Goal: Task Accomplishment & Management: Use online tool/utility

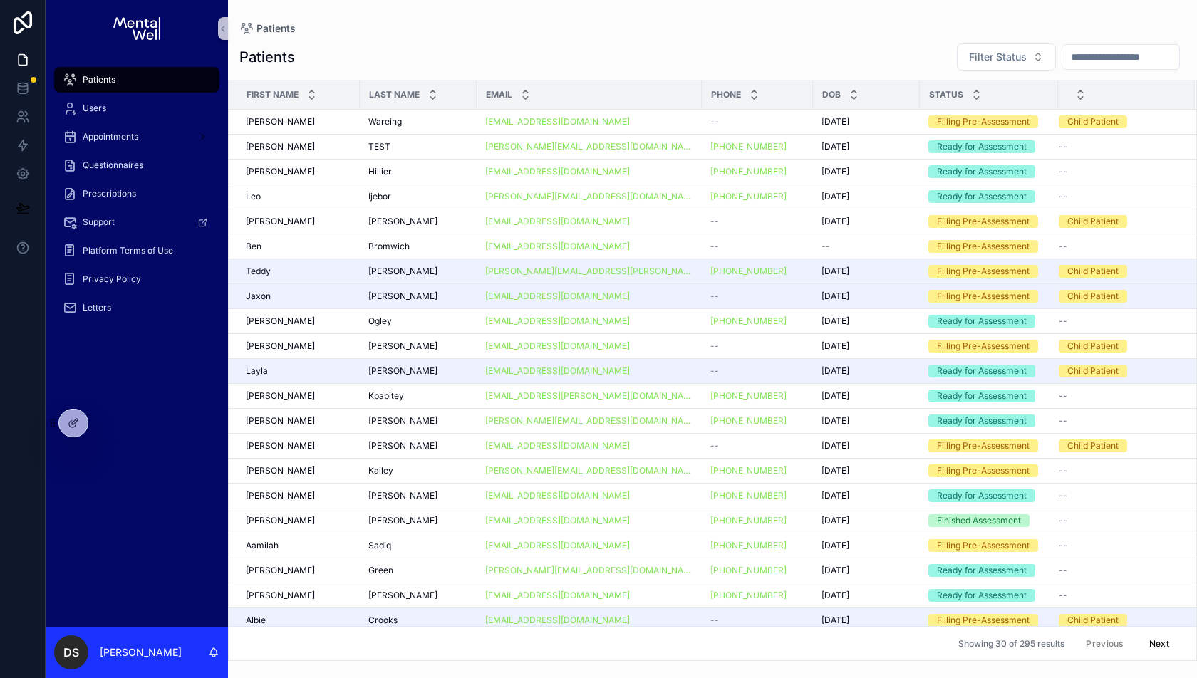
click at [1088, 49] on input "scrollable content" at bounding box center [1120, 57] width 117 height 20
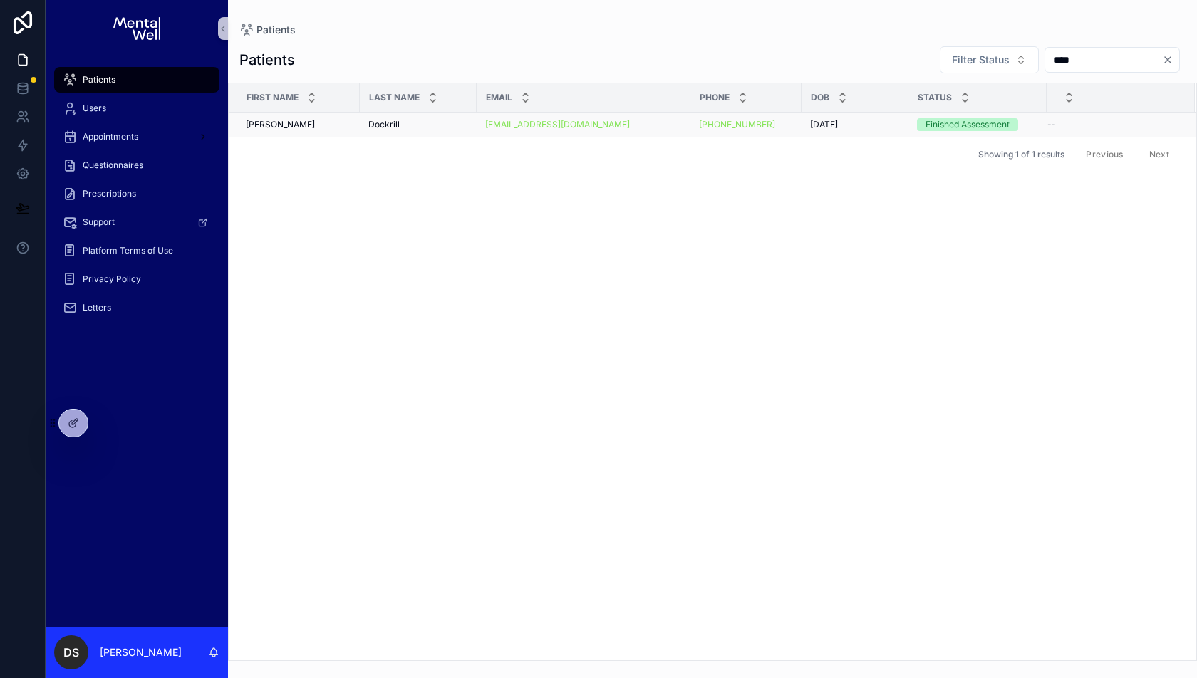
type input "****"
click at [328, 120] on div "Kate Kate" at bounding box center [298, 124] width 105 height 11
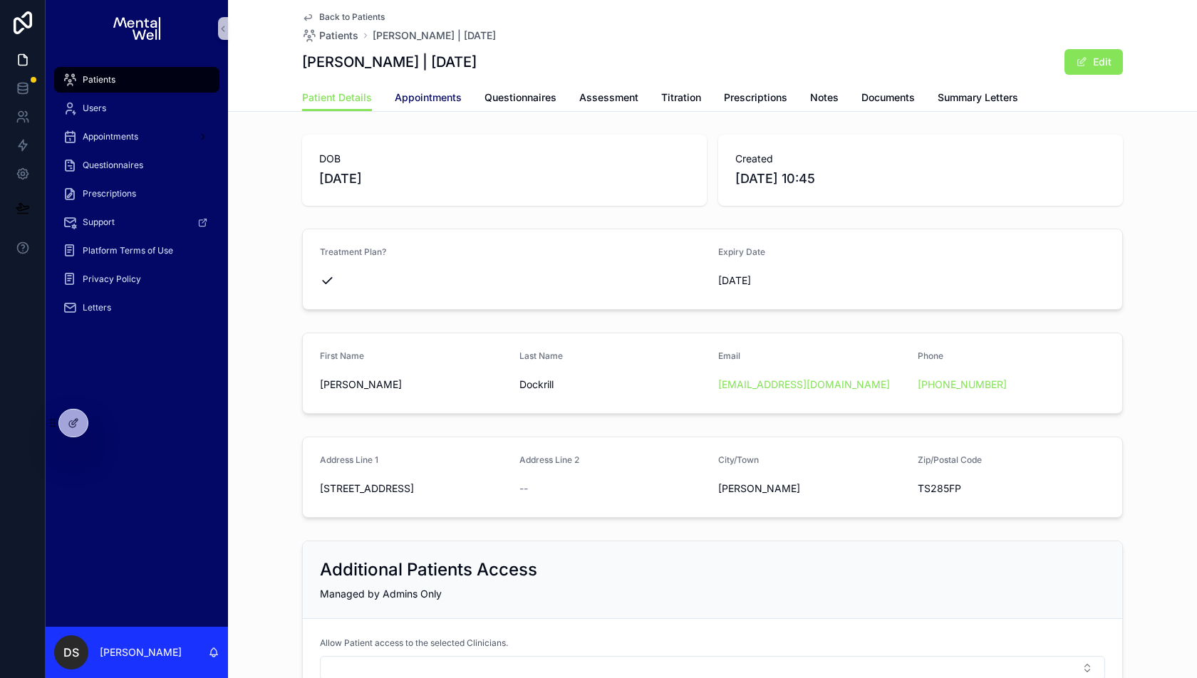
click at [442, 91] on span "Appointments" at bounding box center [428, 97] width 67 height 14
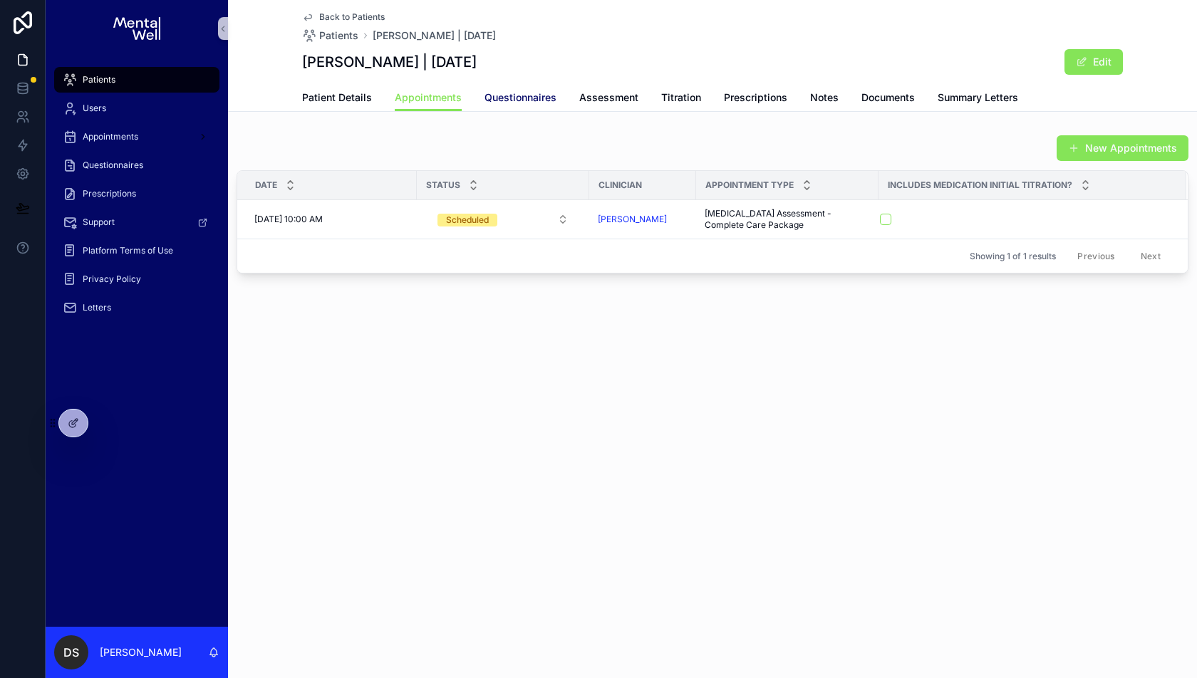
click at [522, 103] on span "Questionnaires" at bounding box center [521, 97] width 72 height 14
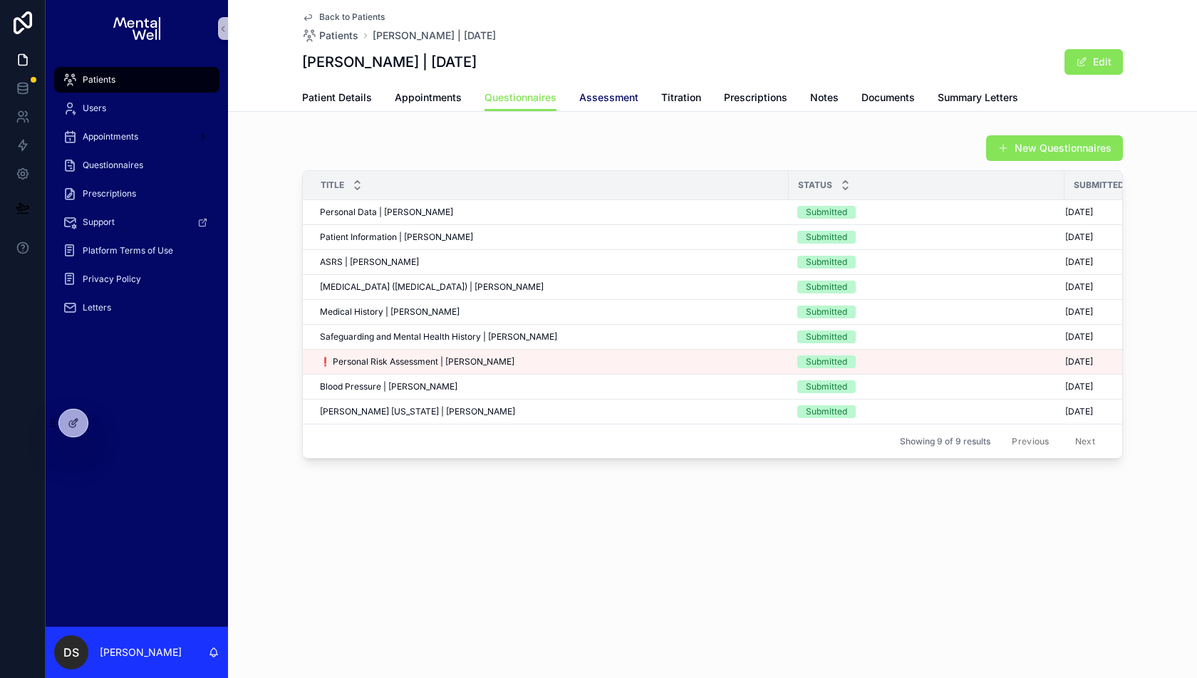
click at [618, 105] on link "Assessment" at bounding box center [608, 99] width 59 height 29
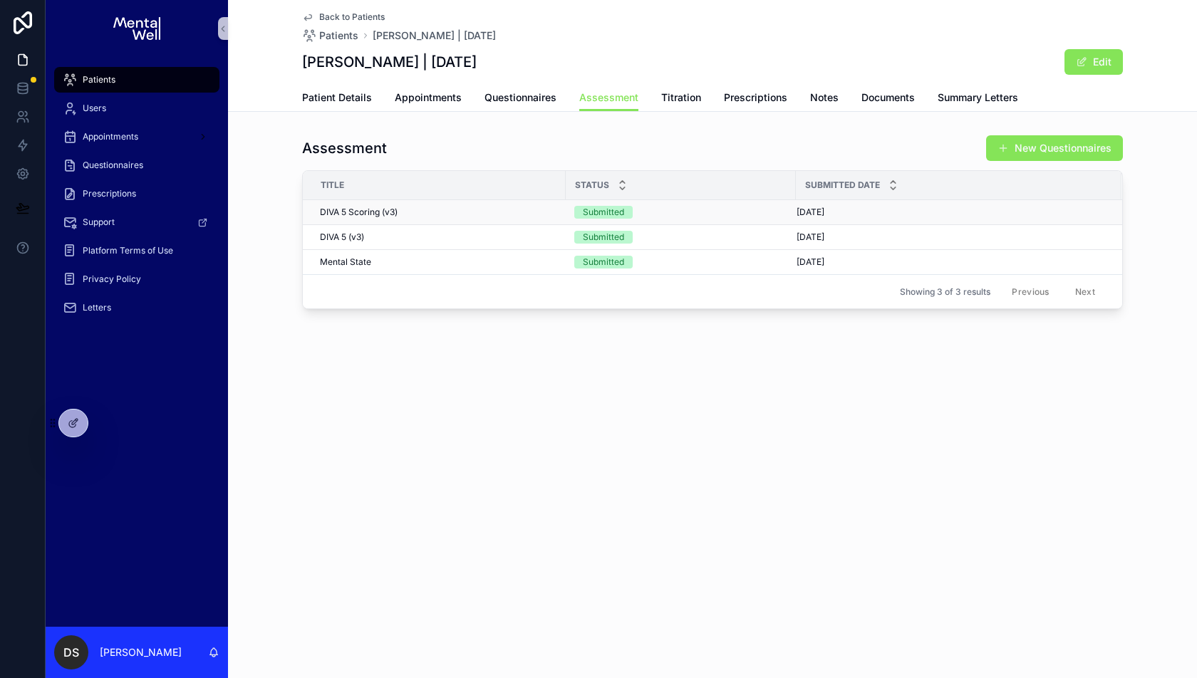
click at [462, 213] on div "DIVA 5 Scoring (v3) DIVA 5 Scoring (v3)" at bounding box center [438, 212] width 237 height 11
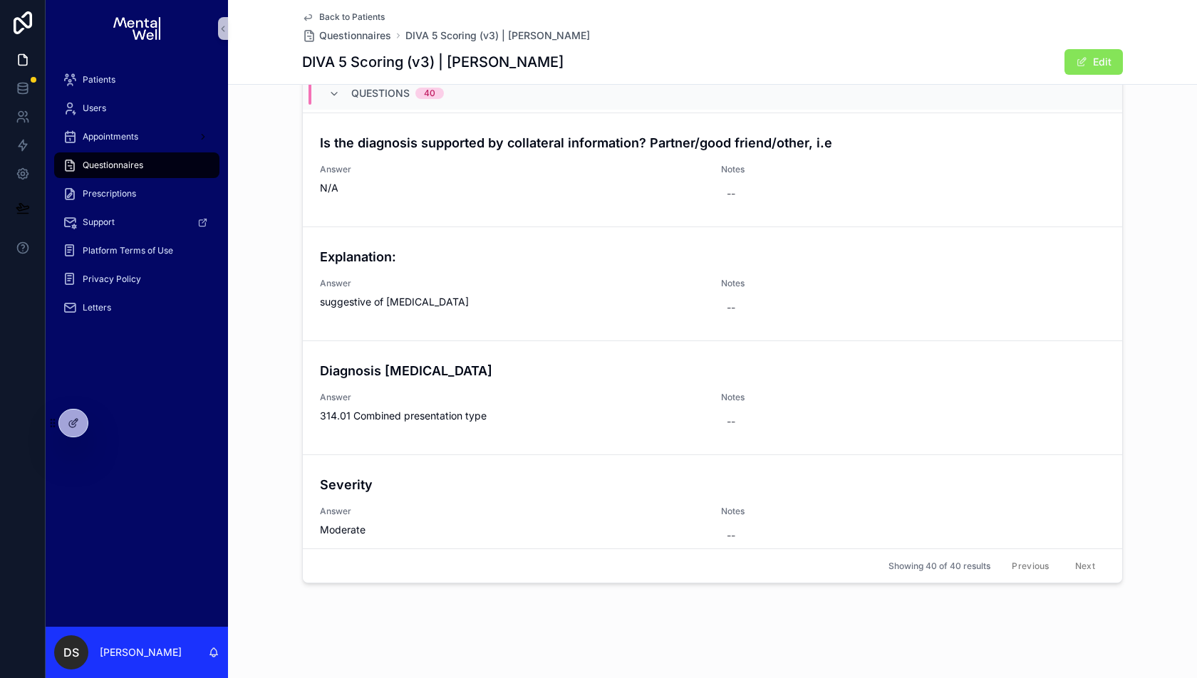
scroll to position [4224, 0]
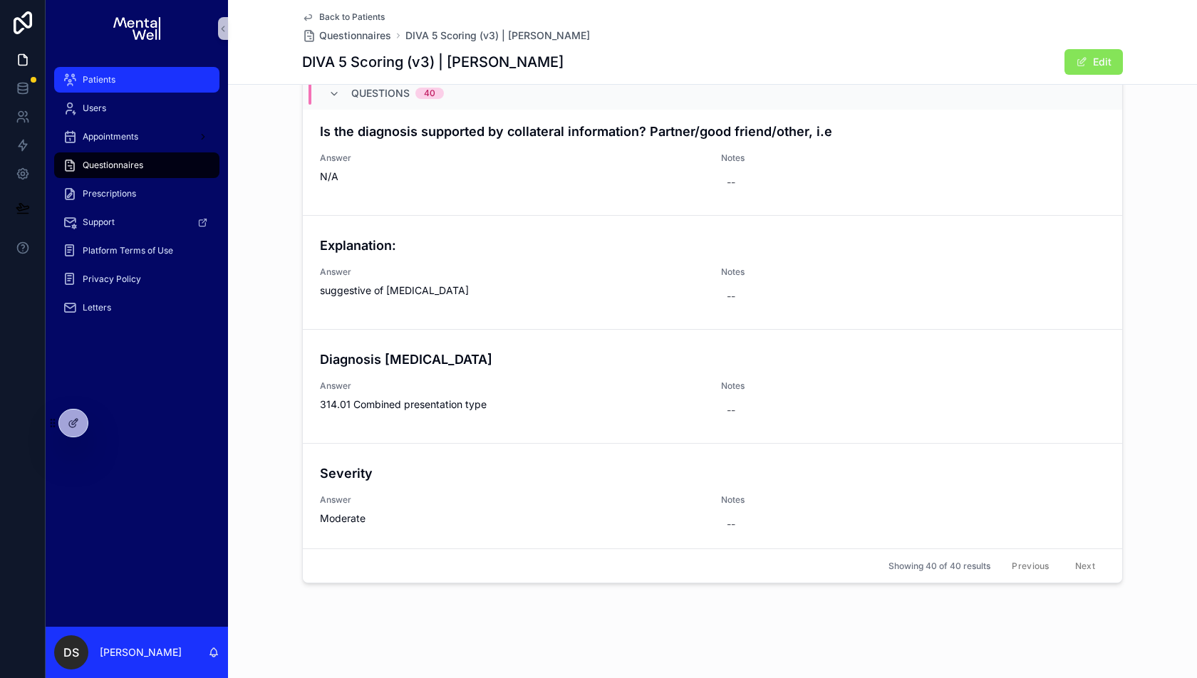
click at [90, 78] on span "Patients" at bounding box center [99, 79] width 33 height 11
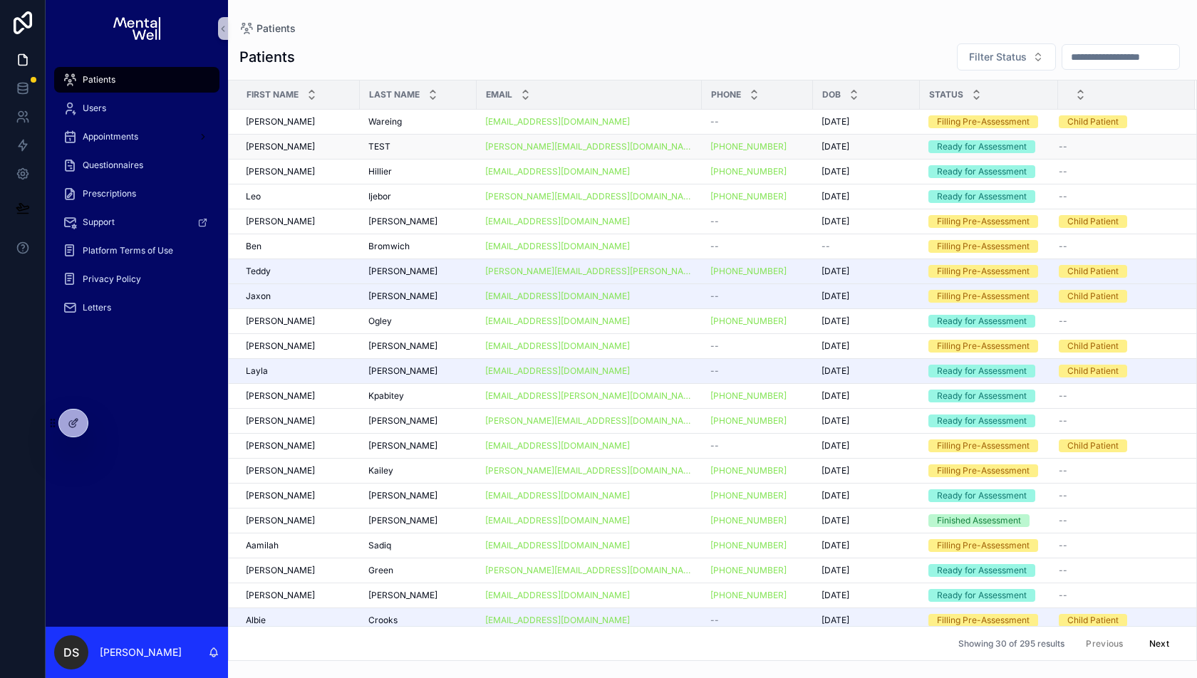
click at [336, 141] on div "Kishen Kishen" at bounding box center [298, 146] width 105 height 11
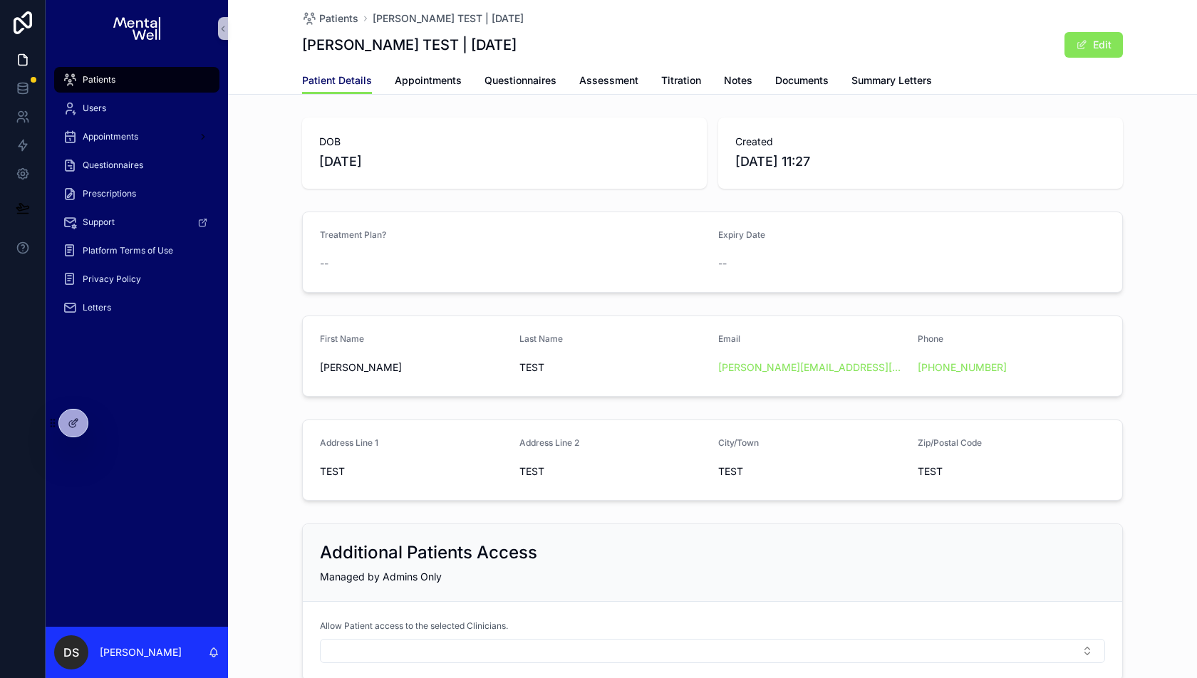
click at [335, 83] on span "Patient Details" at bounding box center [337, 80] width 70 height 14
click at [143, 68] on div "Patients" at bounding box center [137, 79] width 148 height 23
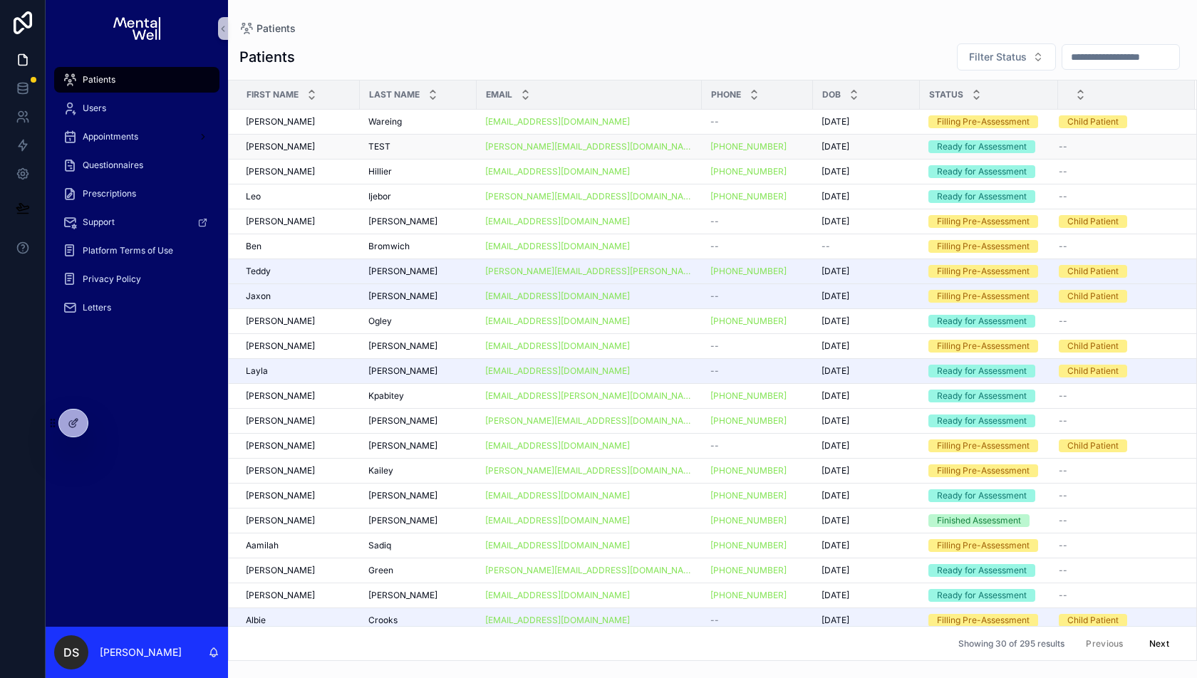
click at [296, 143] on div "Kishen Kishen" at bounding box center [298, 146] width 105 height 11
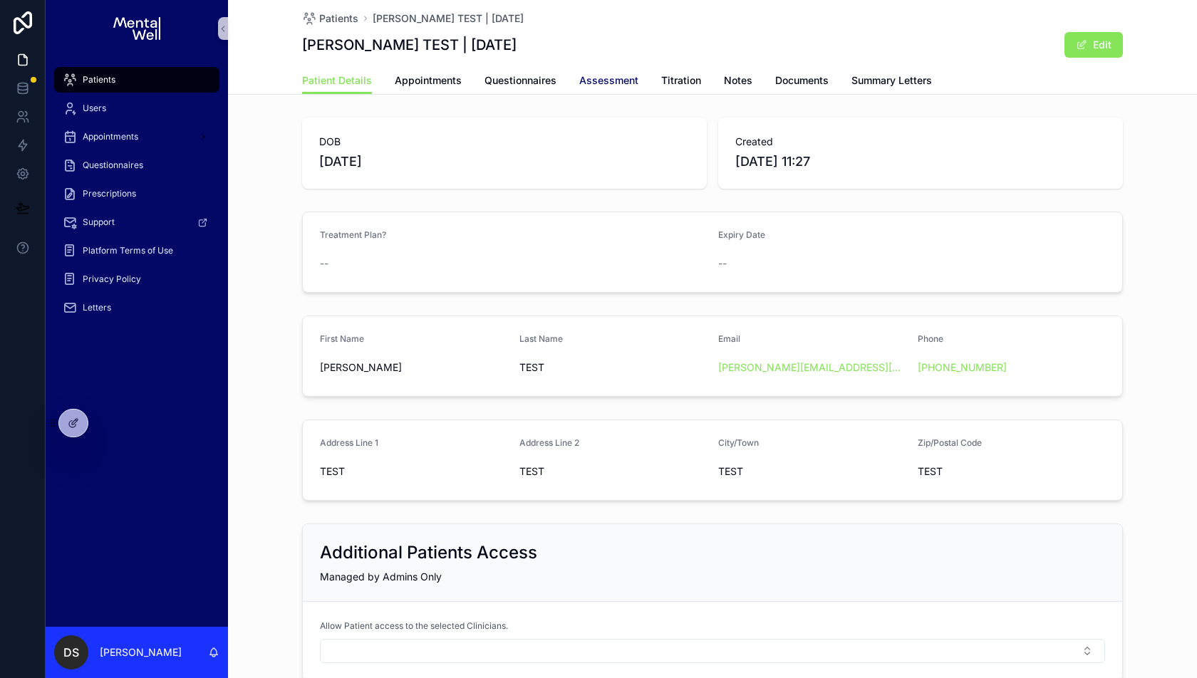
click at [620, 84] on span "Assessment" at bounding box center [608, 80] width 59 height 14
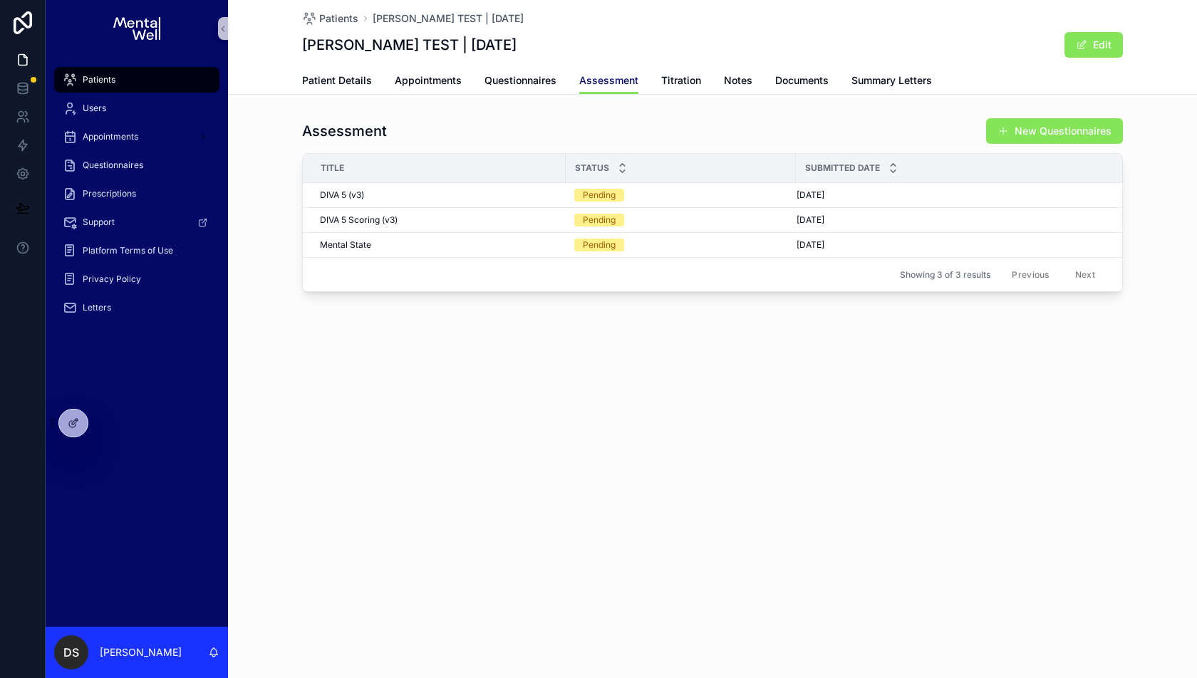
click at [620, 84] on span "Assessment" at bounding box center [608, 80] width 59 height 14
click at [525, 72] on link "Questionnaires" at bounding box center [521, 82] width 72 height 29
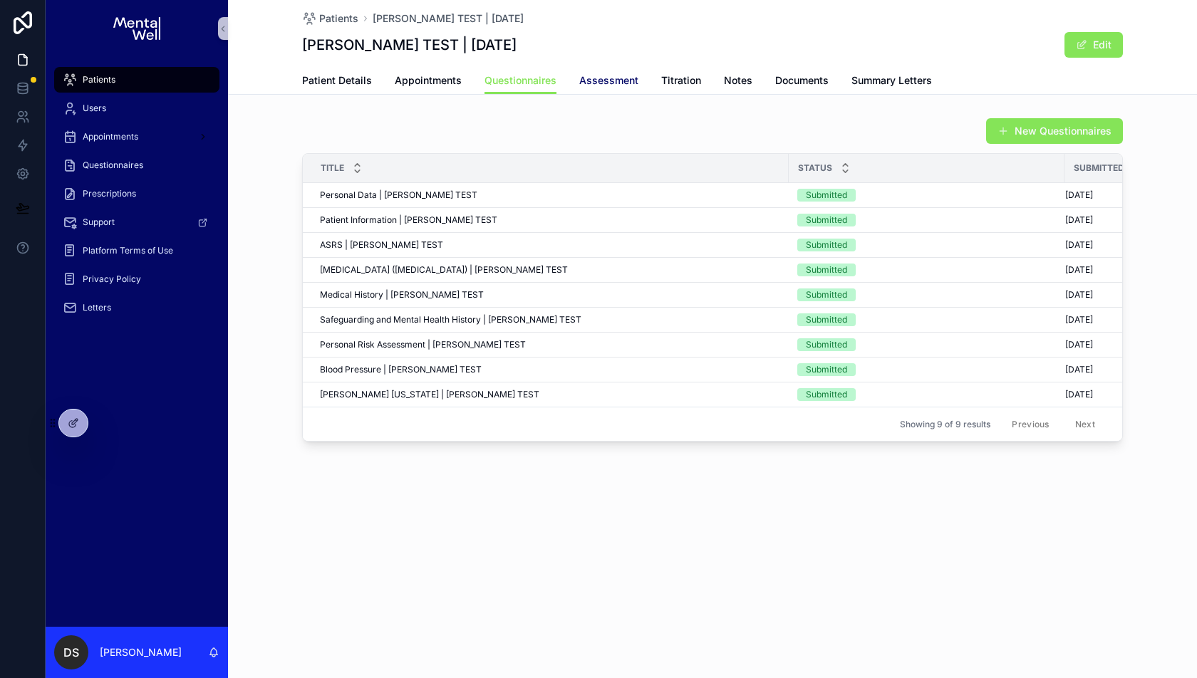
click at [605, 88] on link "Assessment" at bounding box center [608, 82] width 59 height 29
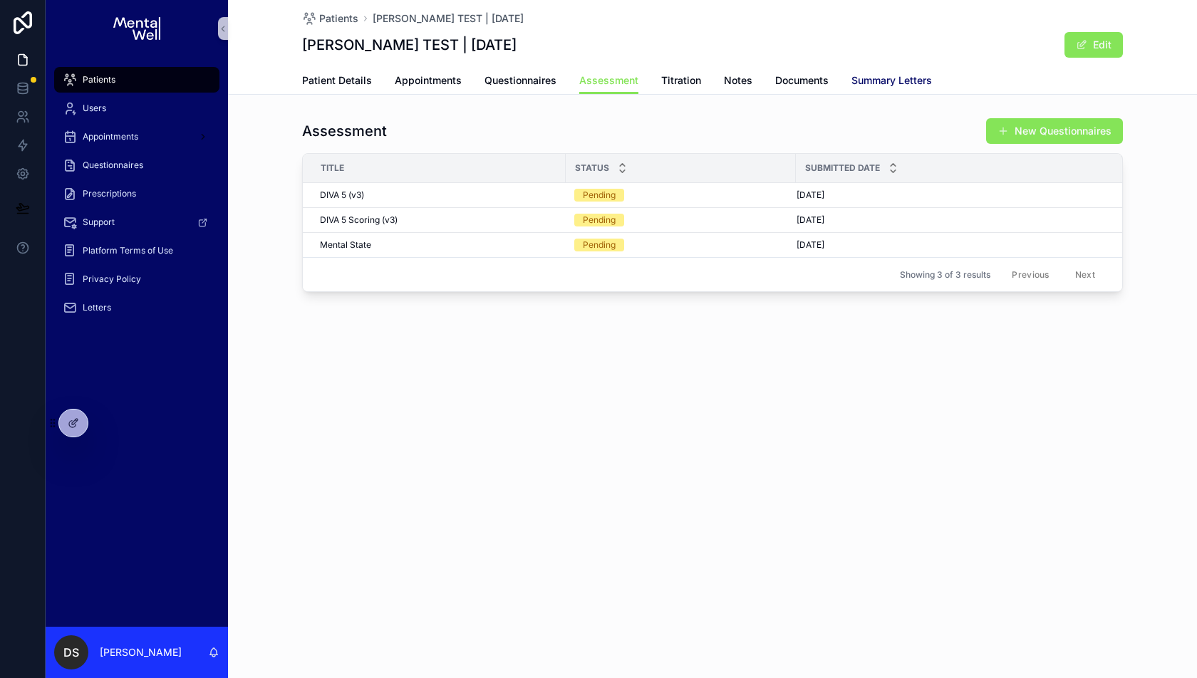
click at [874, 77] on span "Summary Letters" at bounding box center [891, 80] width 81 height 14
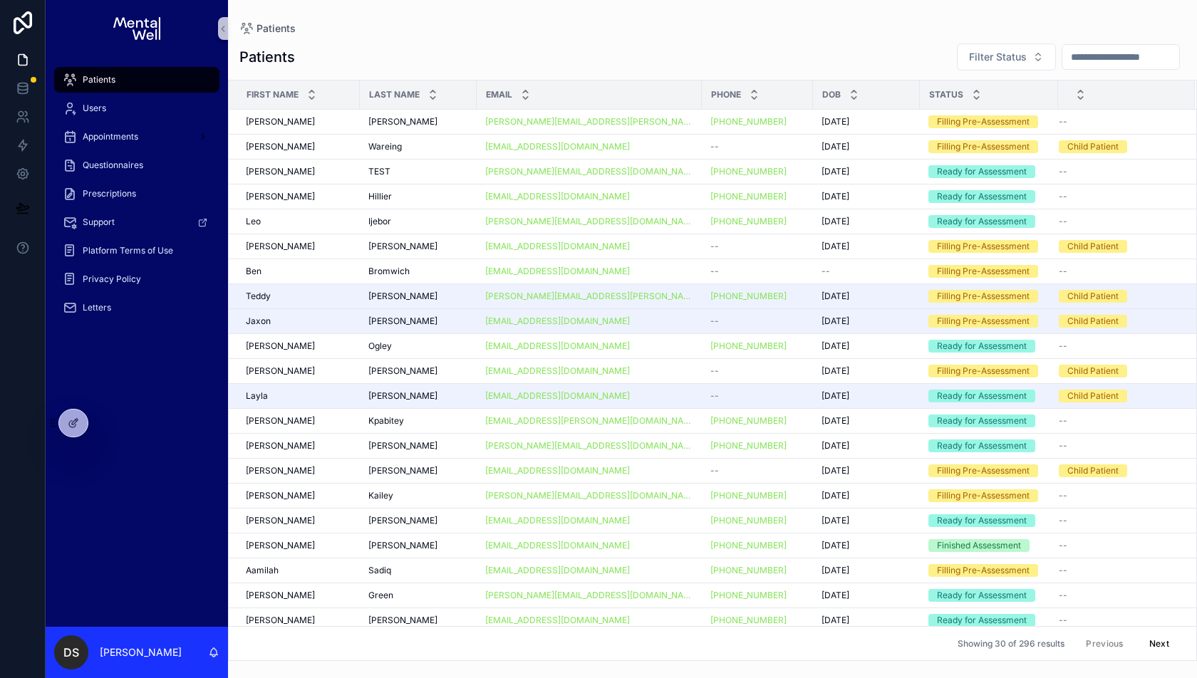
click at [172, 81] on div "Patients" at bounding box center [137, 79] width 148 height 23
click at [1095, 63] on input "scrollable content" at bounding box center [1120, 57] width 117 height 20
click at [176, 381] on div "Patients Users Appointments Questionnaires Prescriptions Support Platform Terms…" at bounding box center [137, 342] width 182 height 570
click at [104, 431] on div "Patients Users Appointments Questionnaires Prescriptions Support Platform Terms…" at bounding box center [137, 342] width 182 height 570
click at [101, 425] on icon at bounding box center [104, 423] width 11 height 11
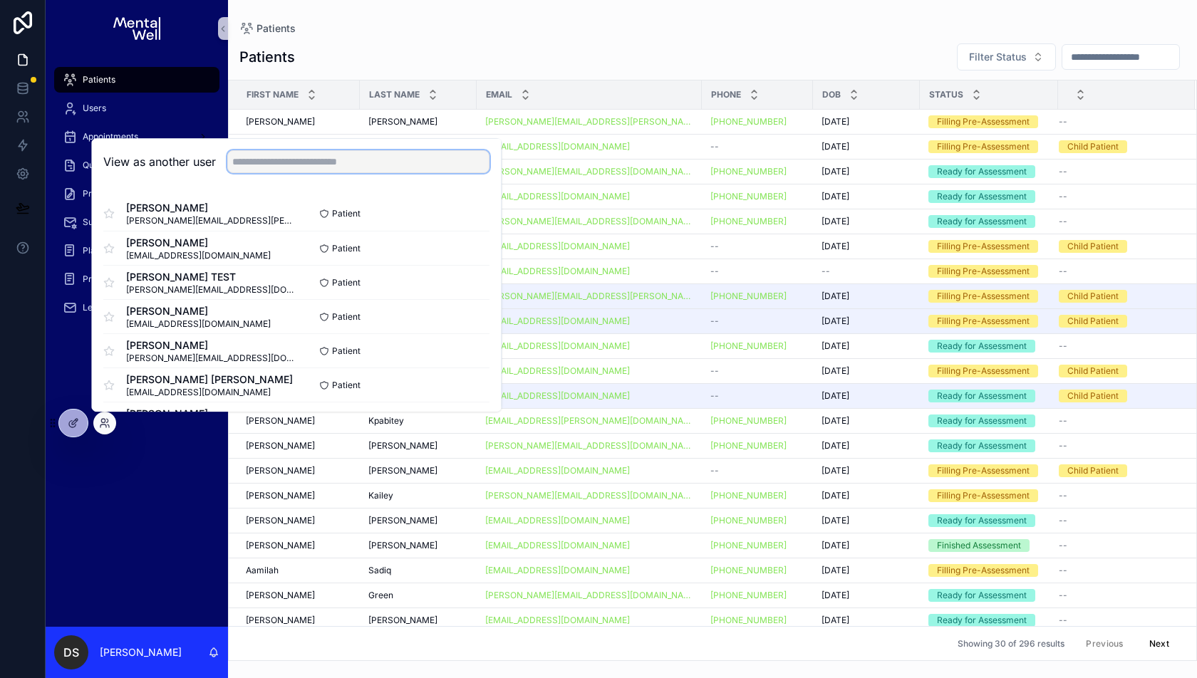
click at [340, 154] on input "text" at bounding box center [358, 161] width 262 height 23
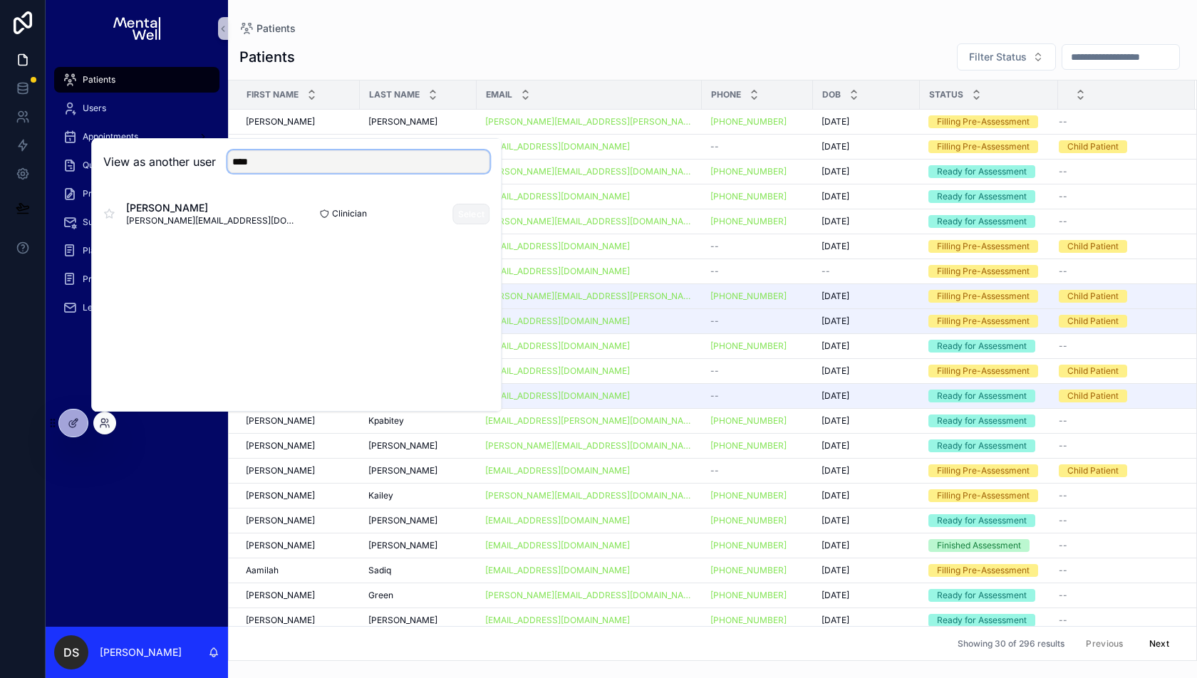
type input "****"
click at [469, 215] on button "Select" at bounding box center [471, 214] width 37 height 21
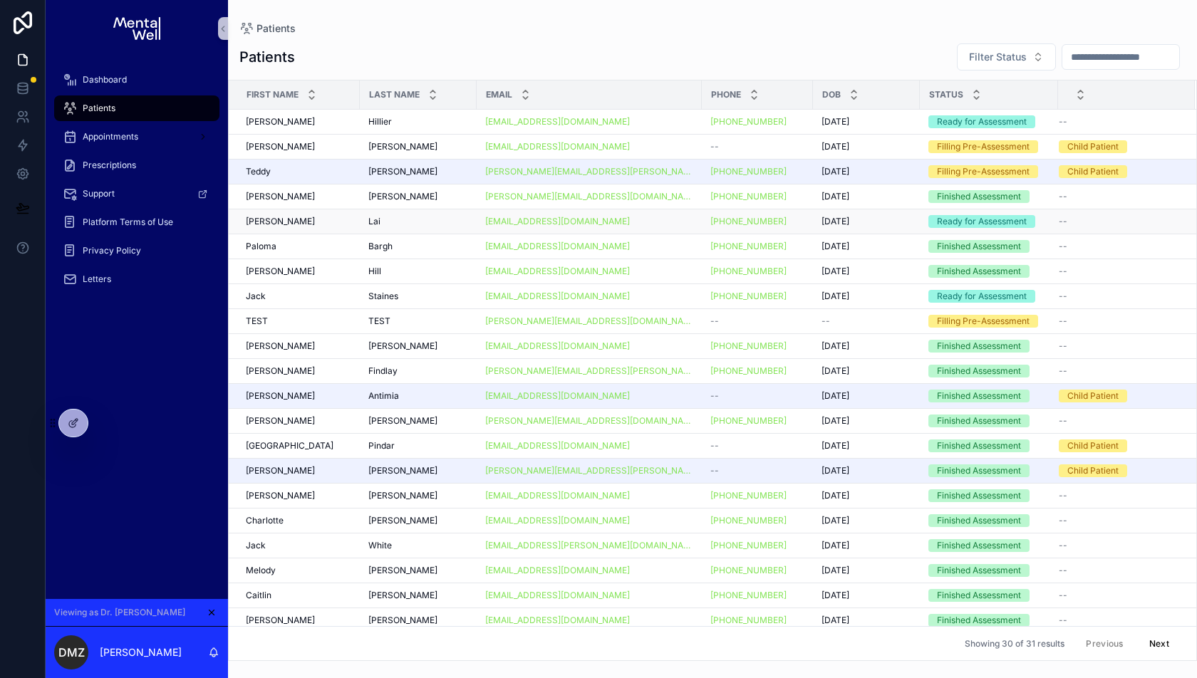
click at [424, 223] on div "[PERSON_NAME]" at bounding box center [418, 221] width 100 height 11
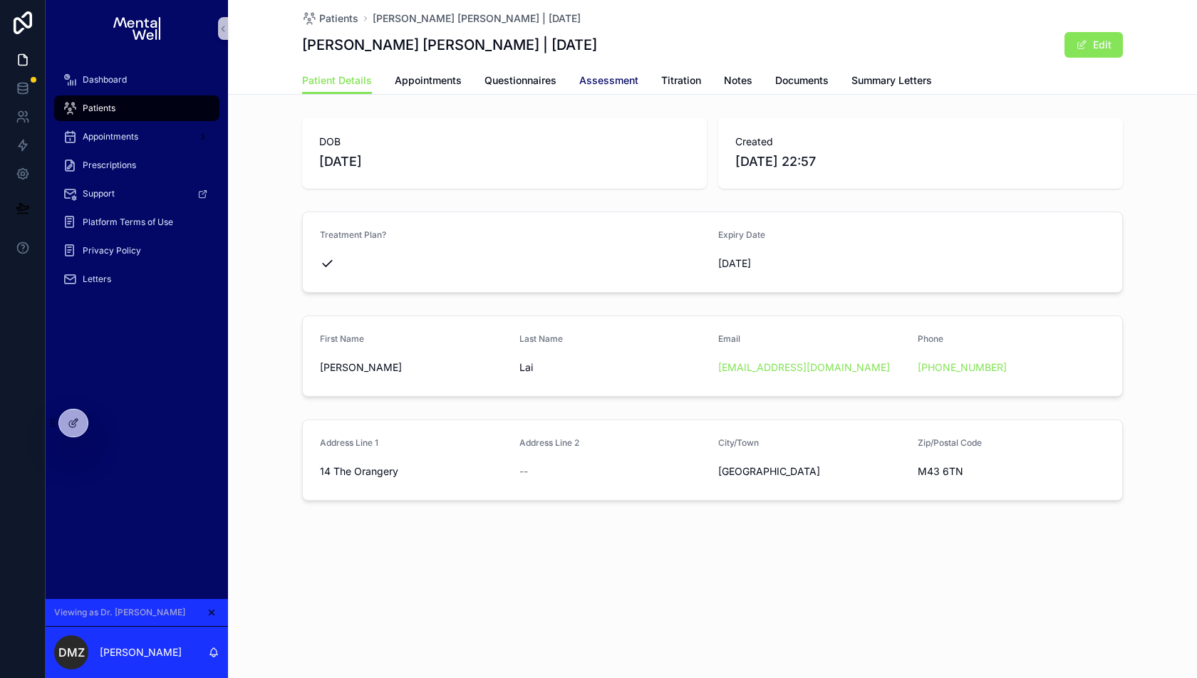
click at [614, 88] on link "Assessment" at bounding box center [608, 82] width 59 height 29
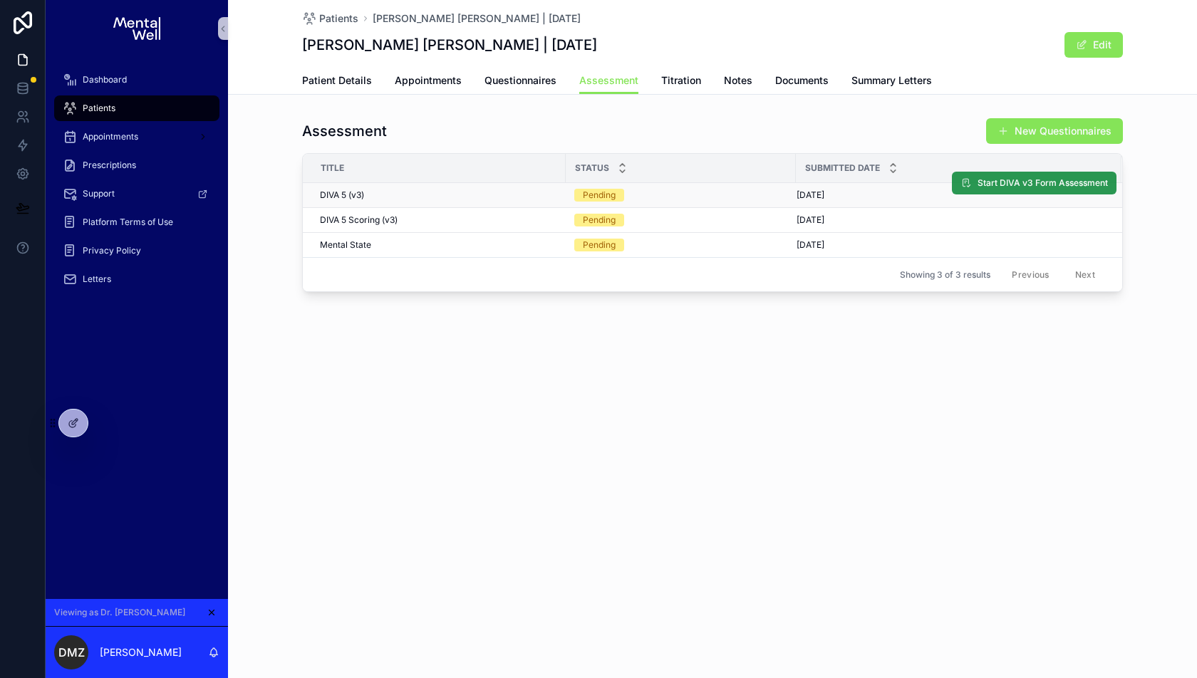
click at [1028, 182] on span "Start DIVA v3 Form Assessment" at bounding box center [1043, 182] width 130 height 11
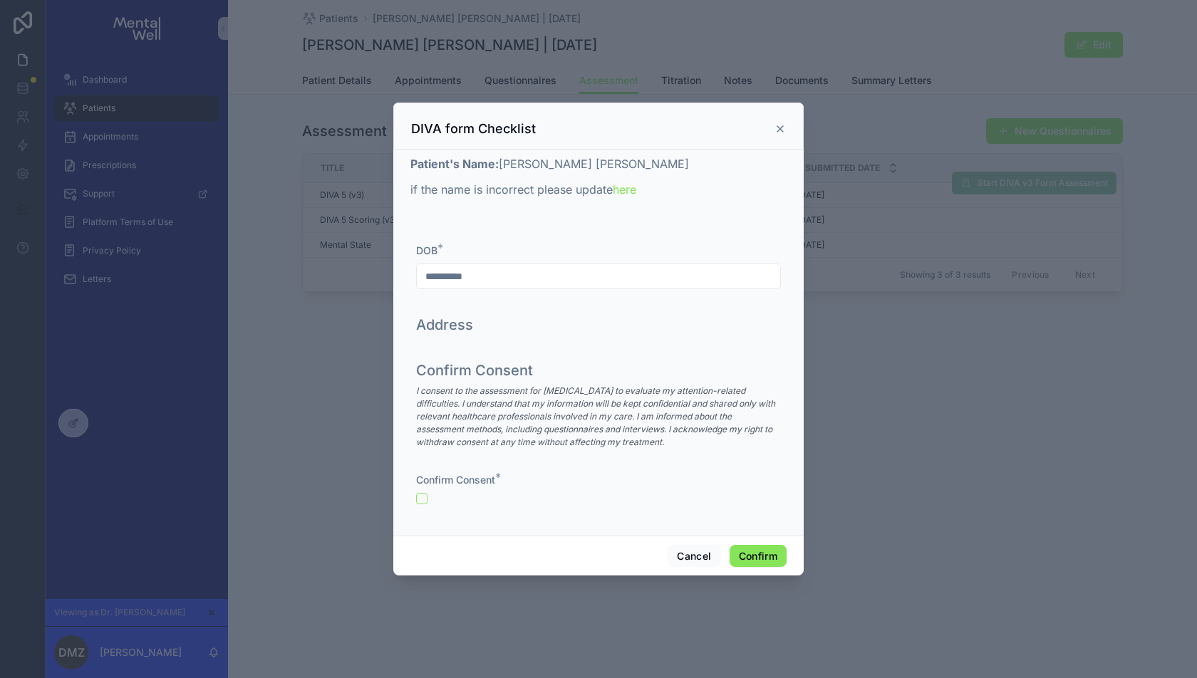
click at [425, 488] on div "Confirm Consent *" at bounding box center [598, 488] width 365 height 31
click at [425, 495] on button "button" at bounding box center [421, 498] width 11 height 11
click at [735, 550] on button "Confirm" at bounding box center [758, 556] width 57 height 23
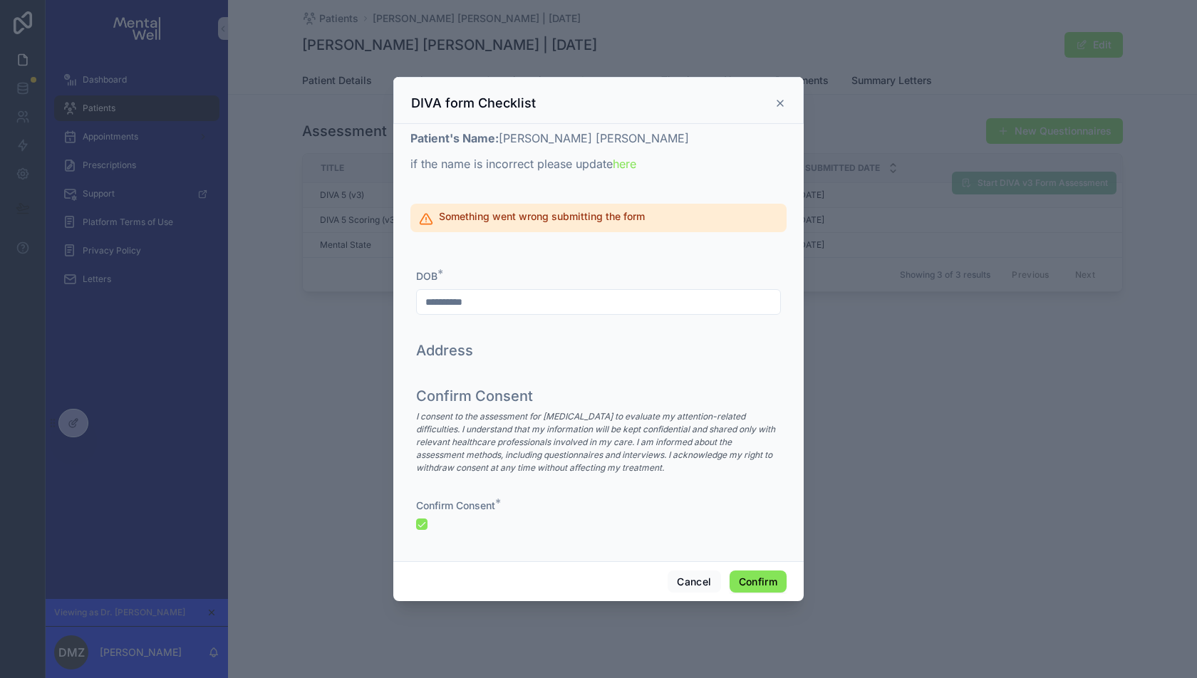
click at [598, 212] on h2 "Something went wrong submitting the form" at bounding box center [542, 216] width 206 height 14
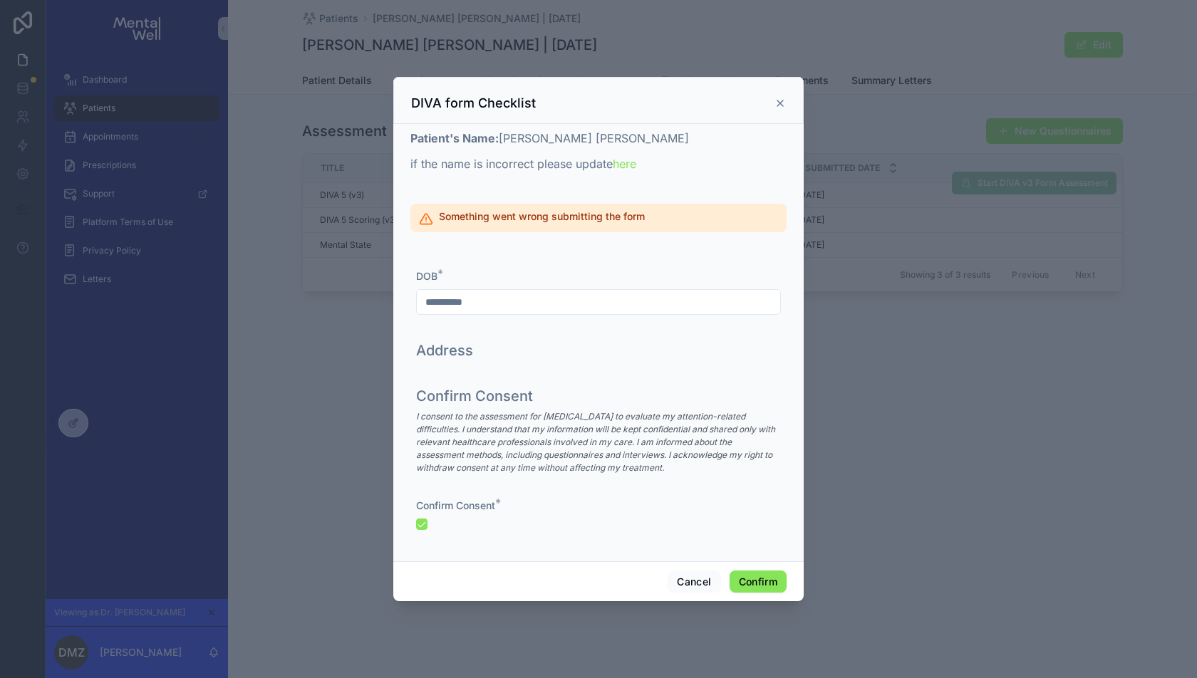
click at [642, 202] on div "**********" at bounding box center [598, 374] width 376 height 352
click at [780, 103] on icon at bounding box center [780, 103] width 6 height 6
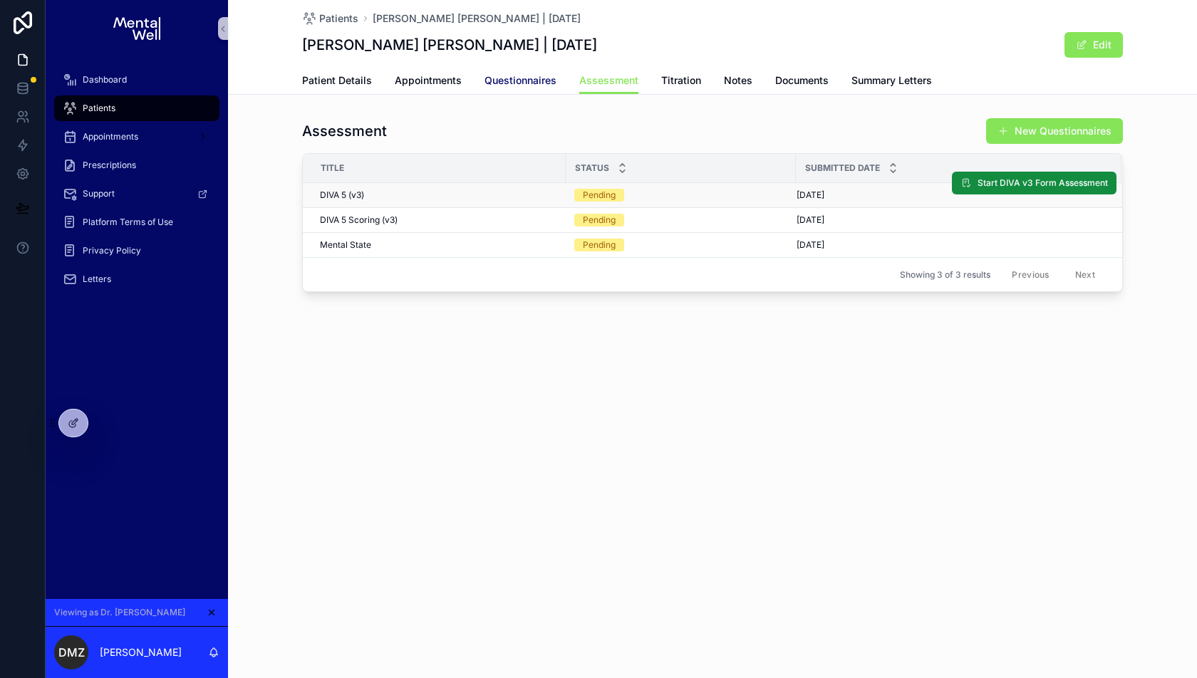
click at [489, 75] on span "Questionnaires" at bounding box center [521, 80] width 72 height 14
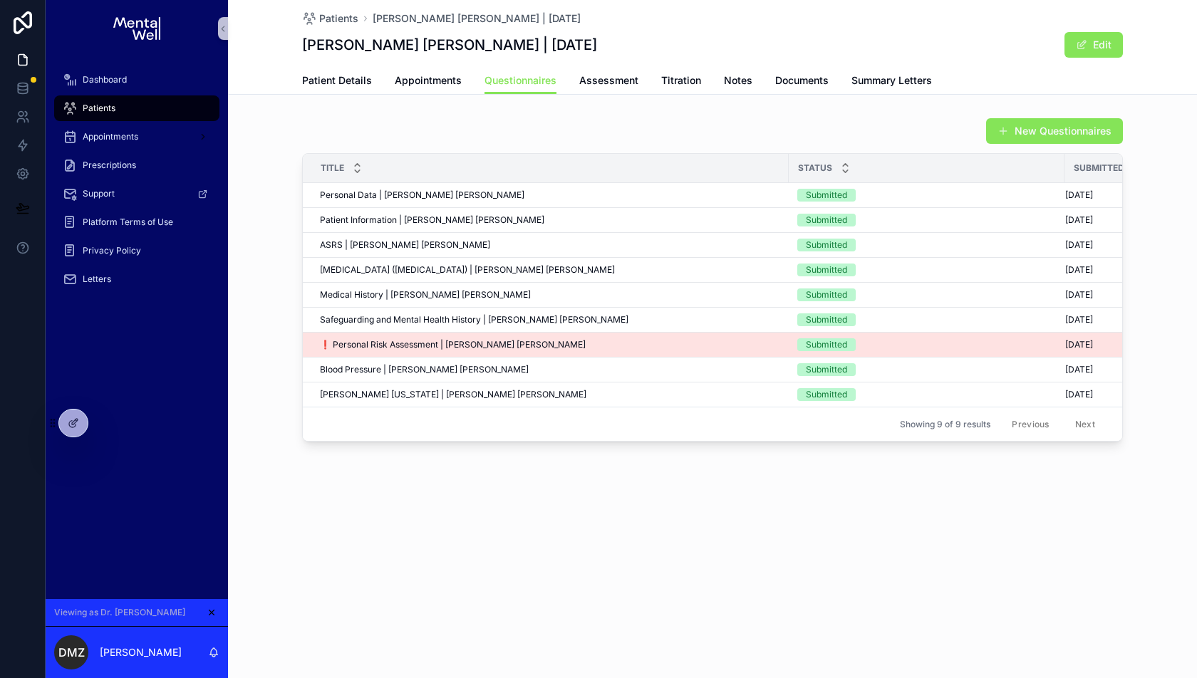
click at [491, 334] on td "❗ Personal Risk Assessment | Ching Long Lai ❗ Personal Risk Assessment | Ching …" at bounding box center [546, 345] width 486 height 25
click at [538, 345] on div "❗ Personal Risk Assessment | Ching Long Lai ❗ Personal Risk Assessment | Ching …" at bounding box center [550, 344] width 460 height 11
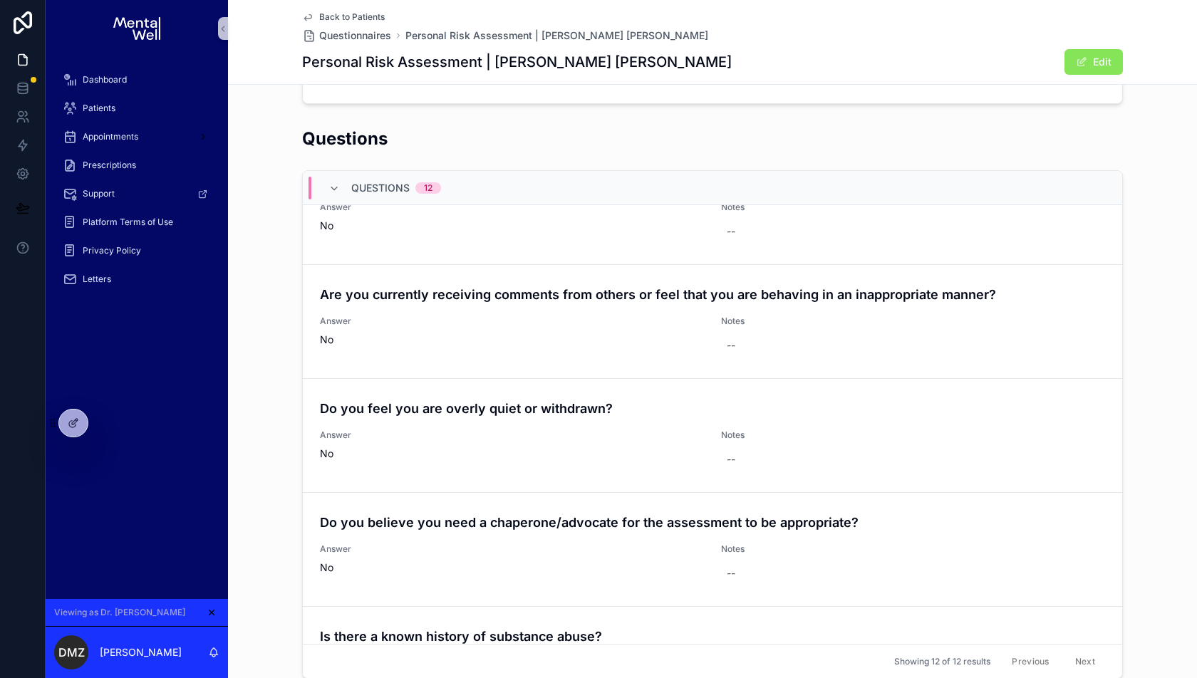
scroll to position [638, 0]
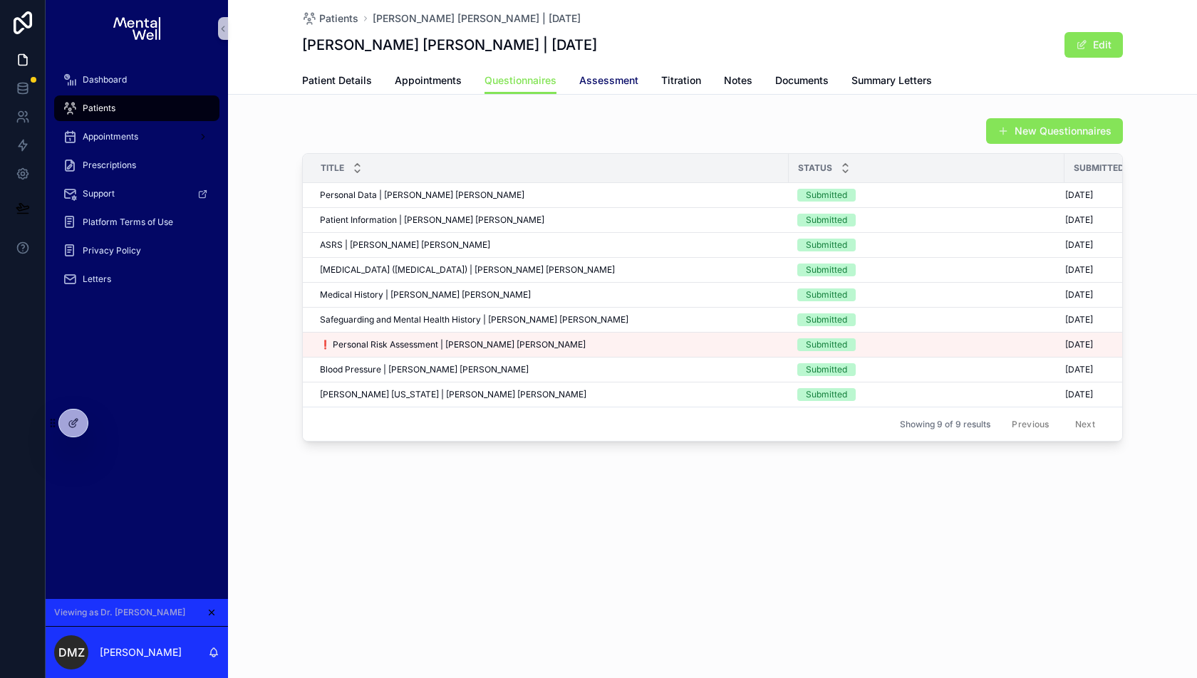
click at [633, 72] on link "Assessment" at bounding box center [608, 82] width 59 height 29
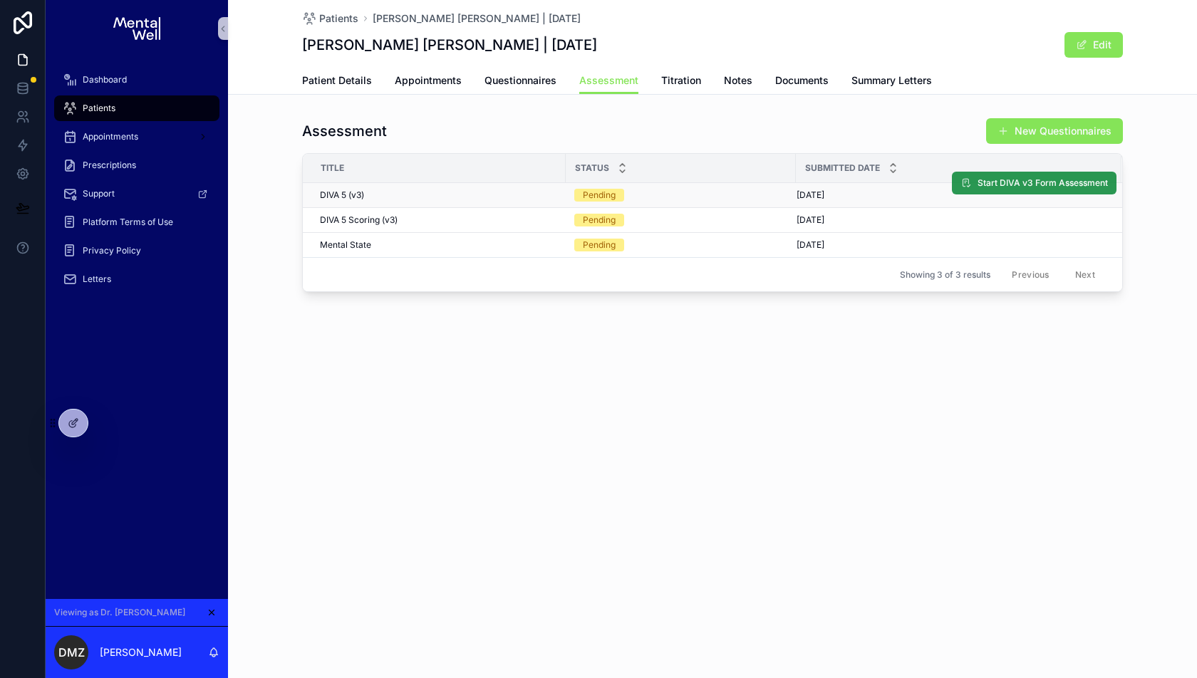
click at [990, 190] on button "Start DIVA v3 Form Assessment" at bounding box center [1034, 183] width 165 height 23
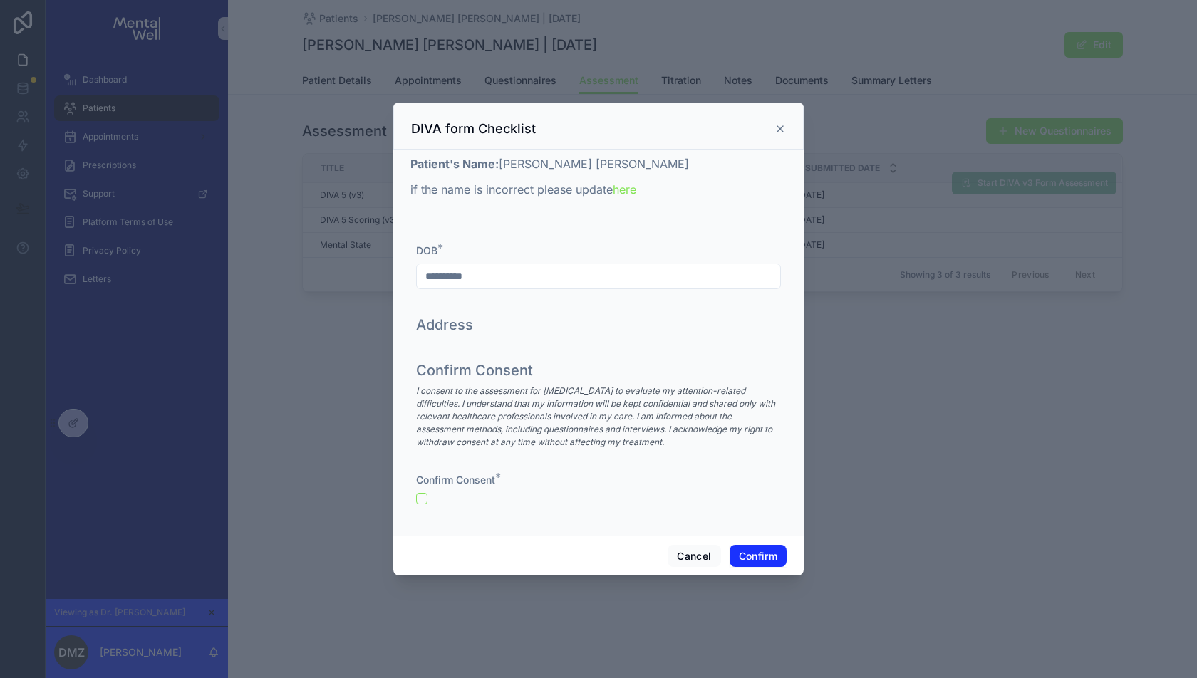
click at [732, 547] on button "Confirm" at bounding box center [758, 556] width 57 height 23
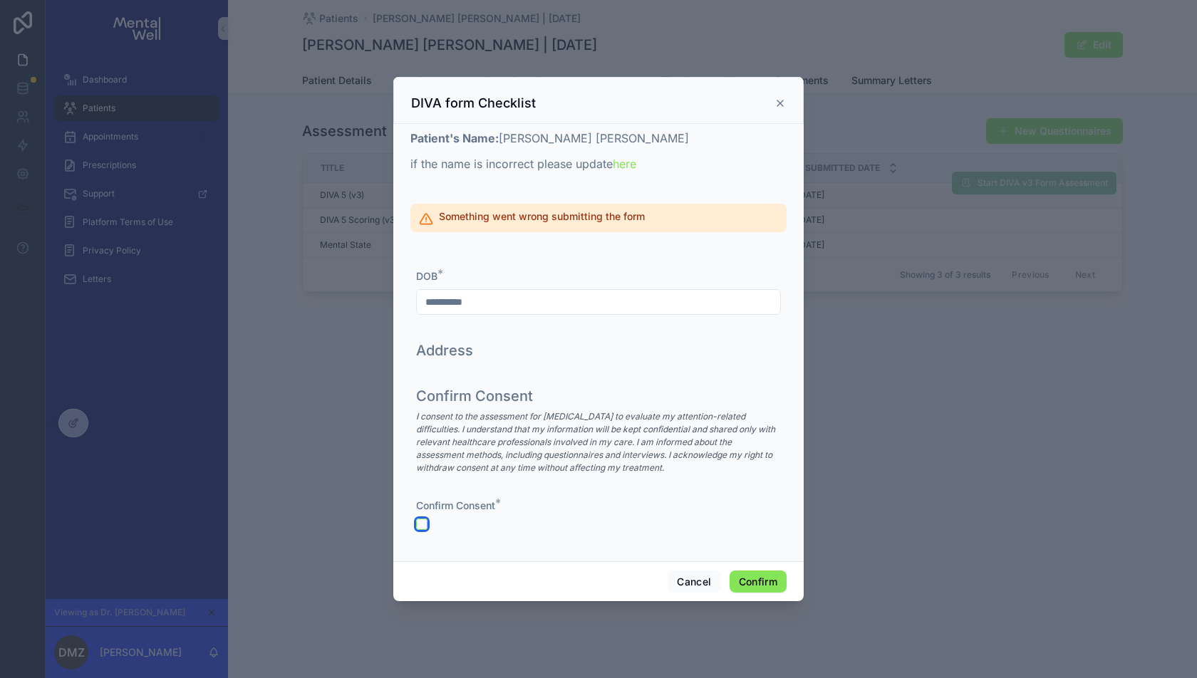
click at [418, 519] on div at bounding box center [598, 524] width 365 height 11
click at [427, 524] on button "button" at bounding box center [421, 524] width 11 height 11
click at [742, 579] on button "Confirm" at bounding box center [758, 582] width 57 height 23
click at [775, 100] on icon at bounding box center [780, 103] width 11 height 11
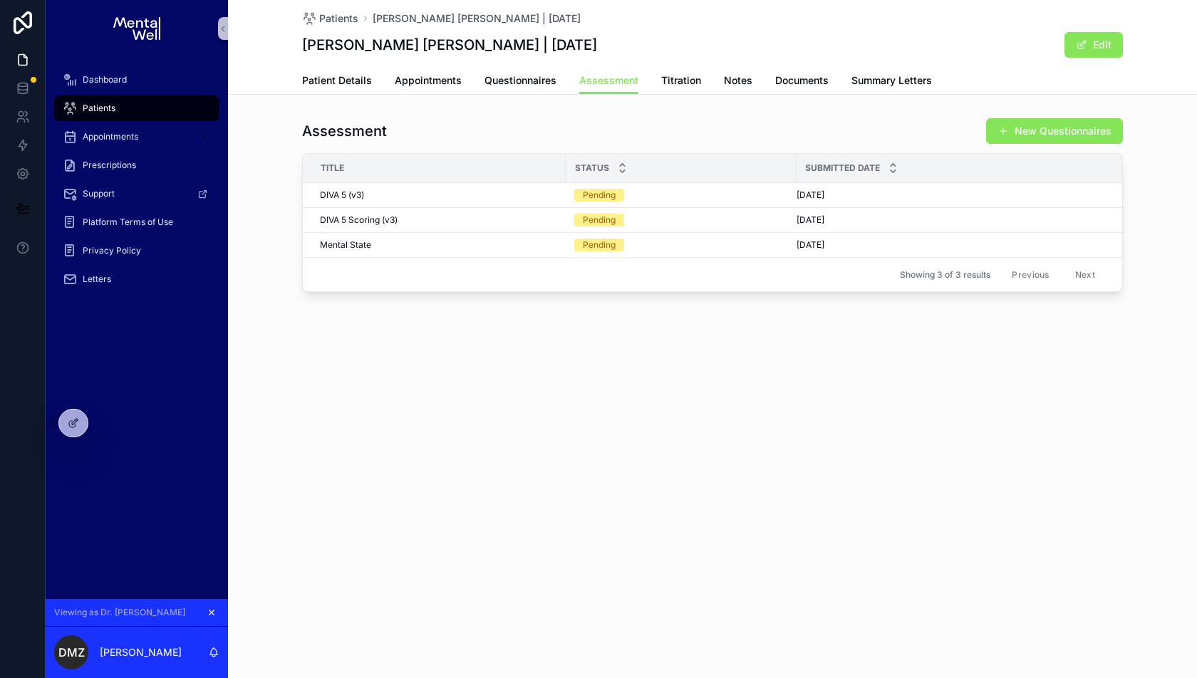
click at [207, 609] on icon "scrollable content" at bounding box center [212, 613] width 10 height 10
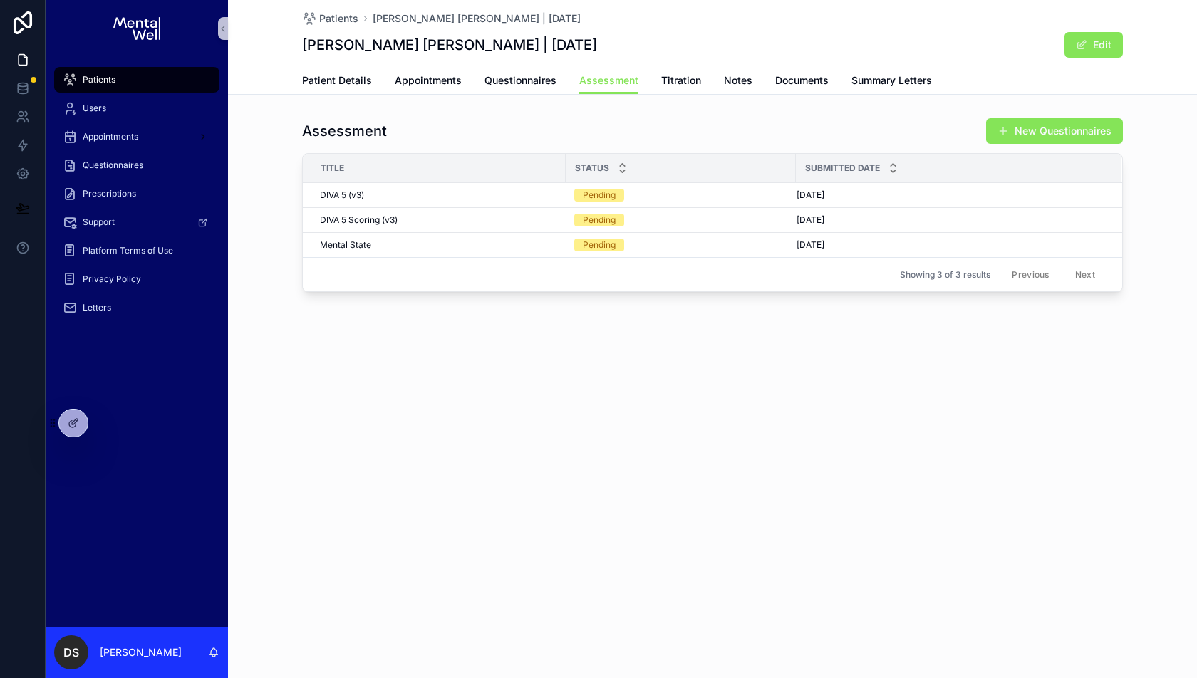
click at [84, 499] on div "Patients Users Appointments Questionnaires Prescriptions Support Platform Terms…" at bounding box center [137, 342] width 182 height 570
click at [19, 490] on div at bounding box center [23, 339] width 46 height 678
click at [73, 419] on icon at bounding box center [73, 423] width 11 height 11
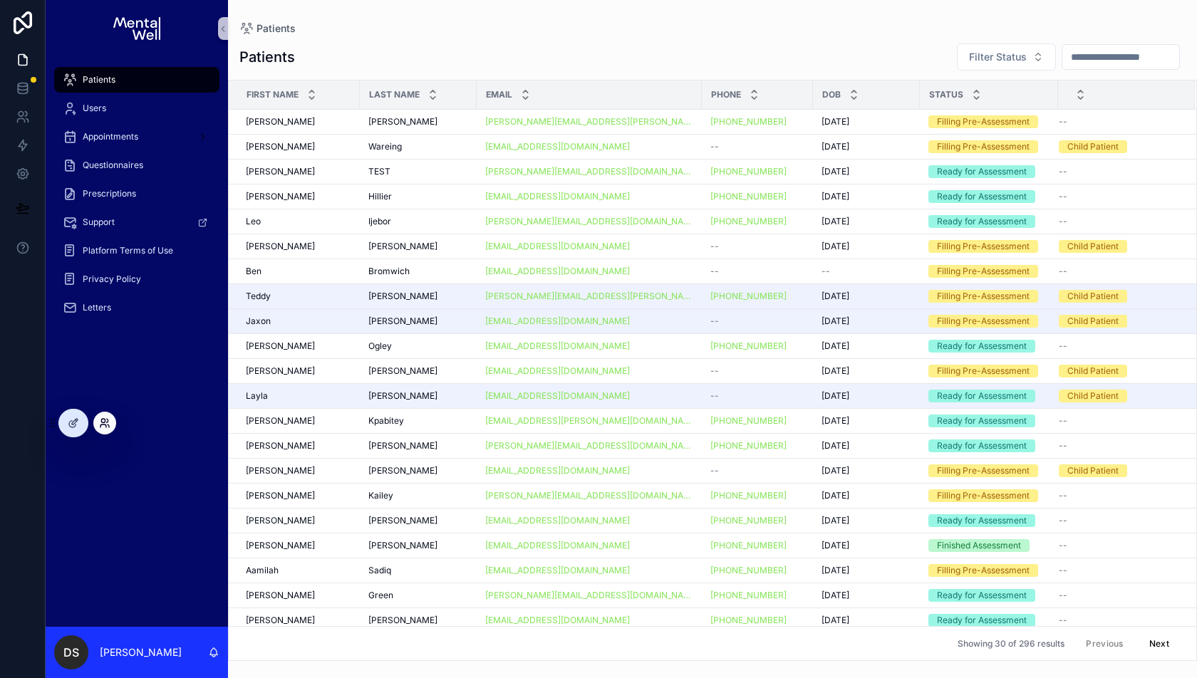
click at [106, 424] on icon at bounding box center [104, 423] width 11 height 11
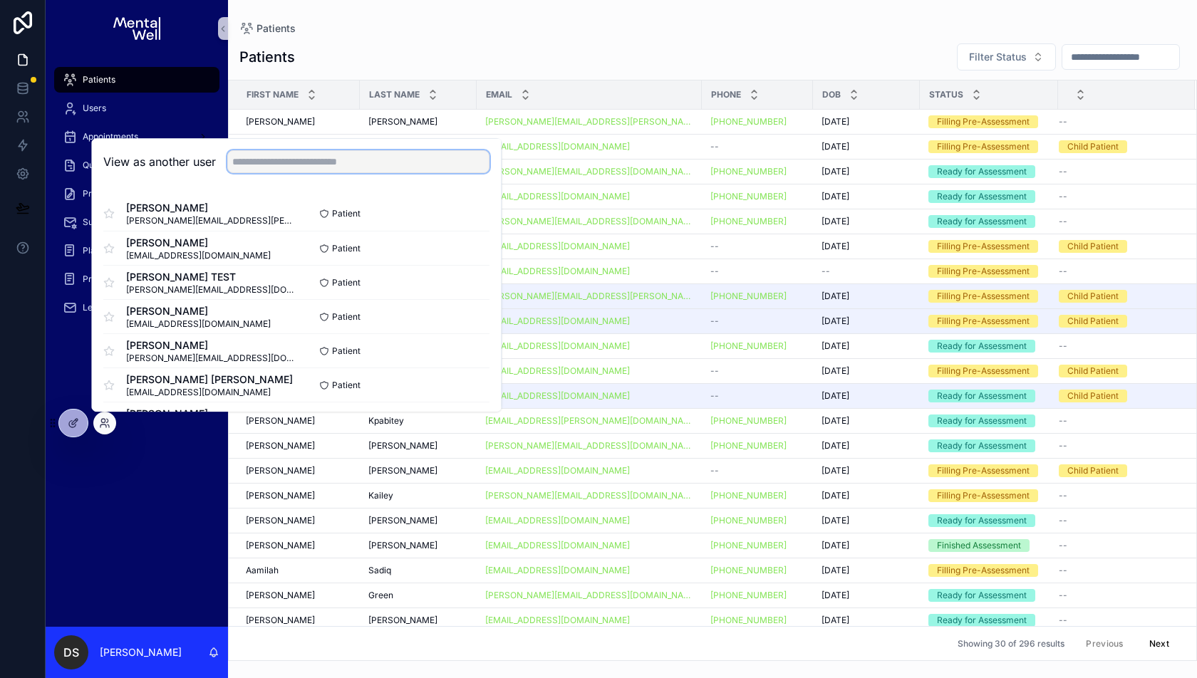
click at [296, 162] on input "text" at bounding box center [358, 161] width 262 height 23
type input "******"
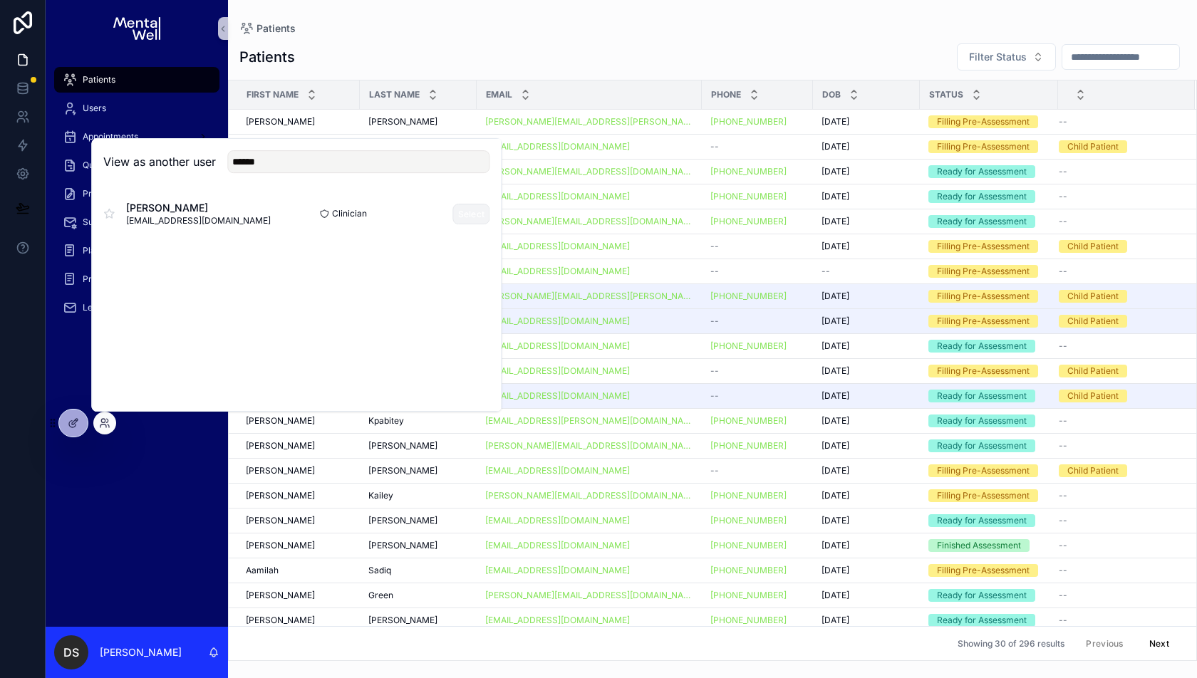
click at [457, 214] on button "Select" at bounding box center [471, 214] width 37 height 21
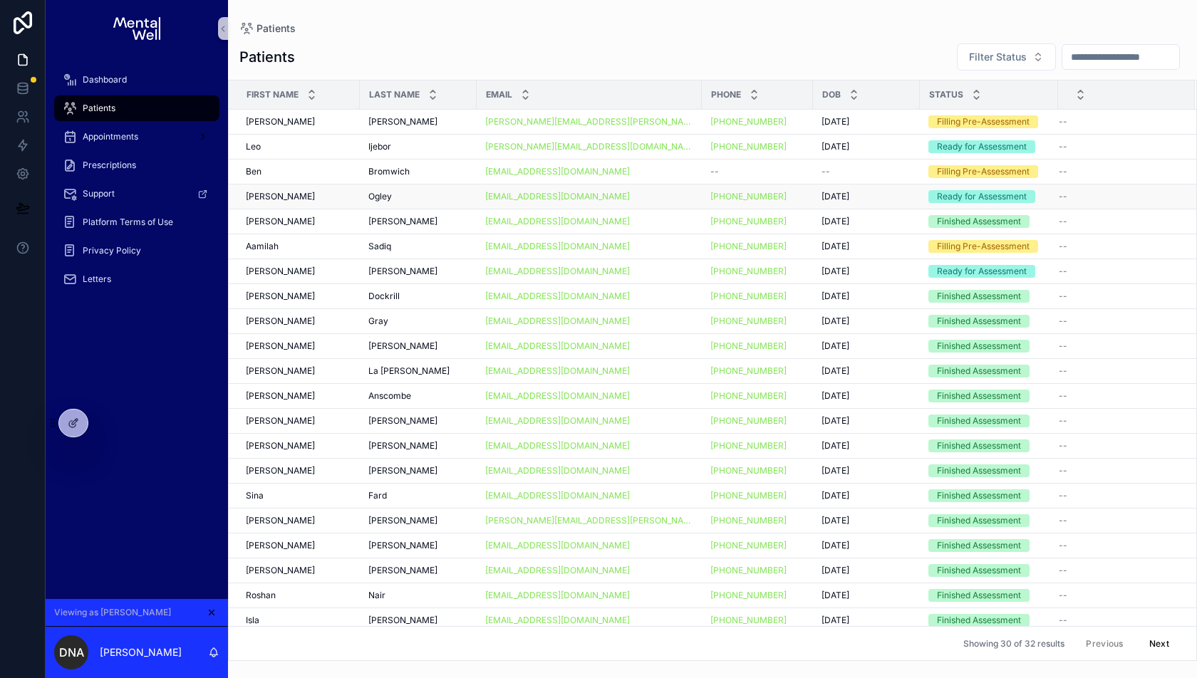
click at [447, 193] on div "Ogley Ogley" at bounding box center [418, 196] width 100 height 11
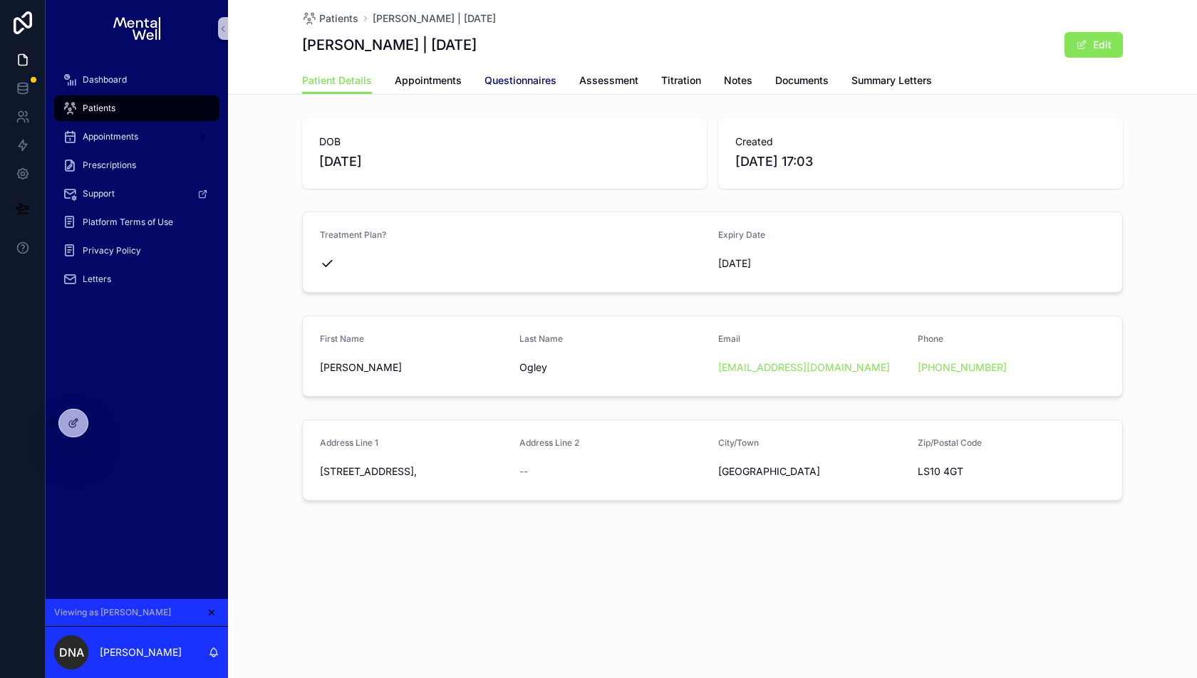
click at [541, 77] on span "Questionnaires" at bounding box center [521, 80] width 72 height 14
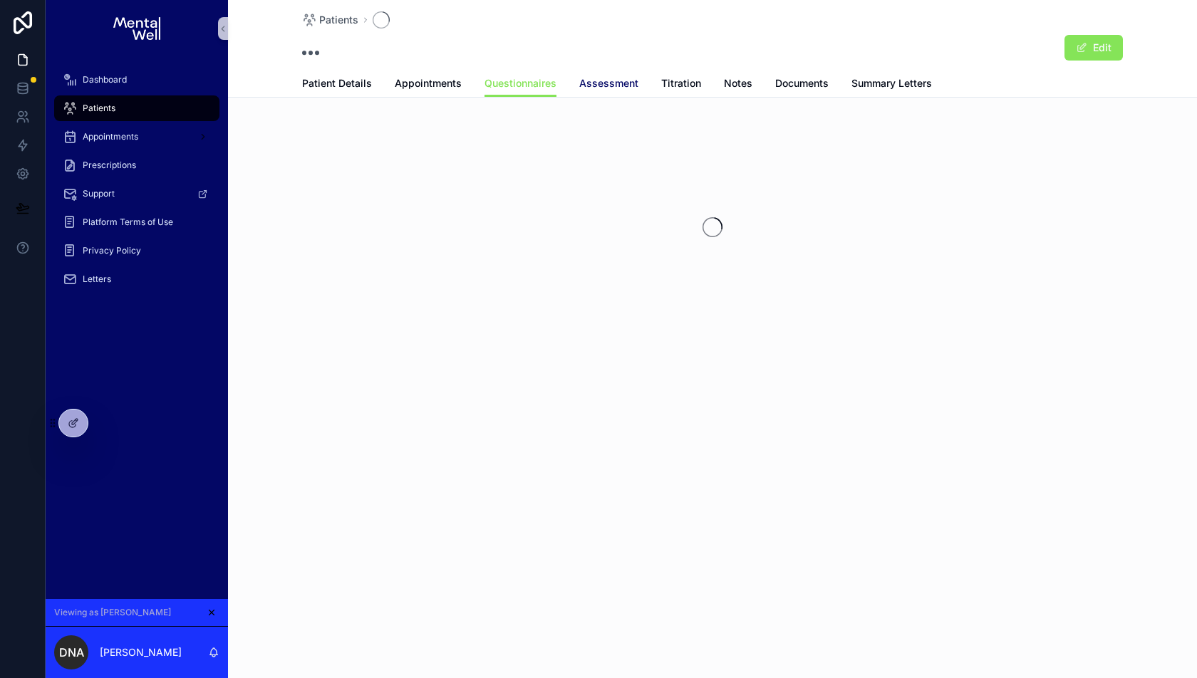
click at [606, 74] on link "Assessment" at bounding box center [608, 85] width 59 height 29
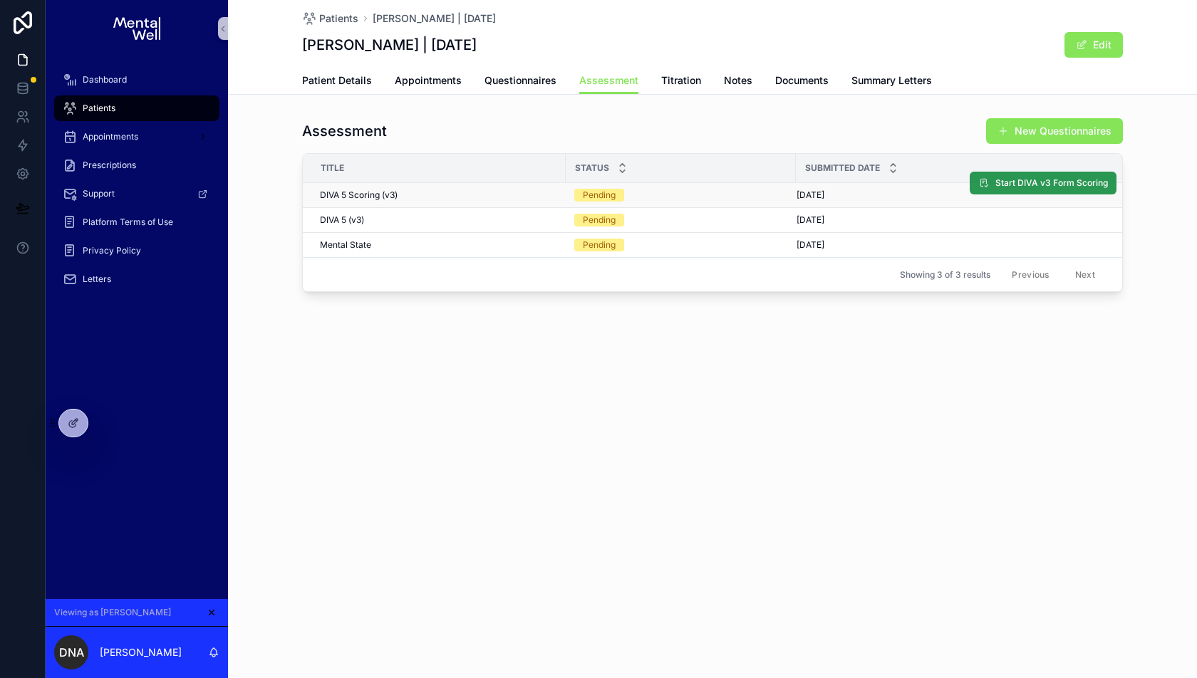
click at [1008, 187] on span "Start DIVA v3 Form Scoring" at bounding box center [1051, 182] width 113 height 11
click at [974, 203] on button "Start DIVA v3 Form Assessment" at bounding box center [1034, 208] width 165 height 23
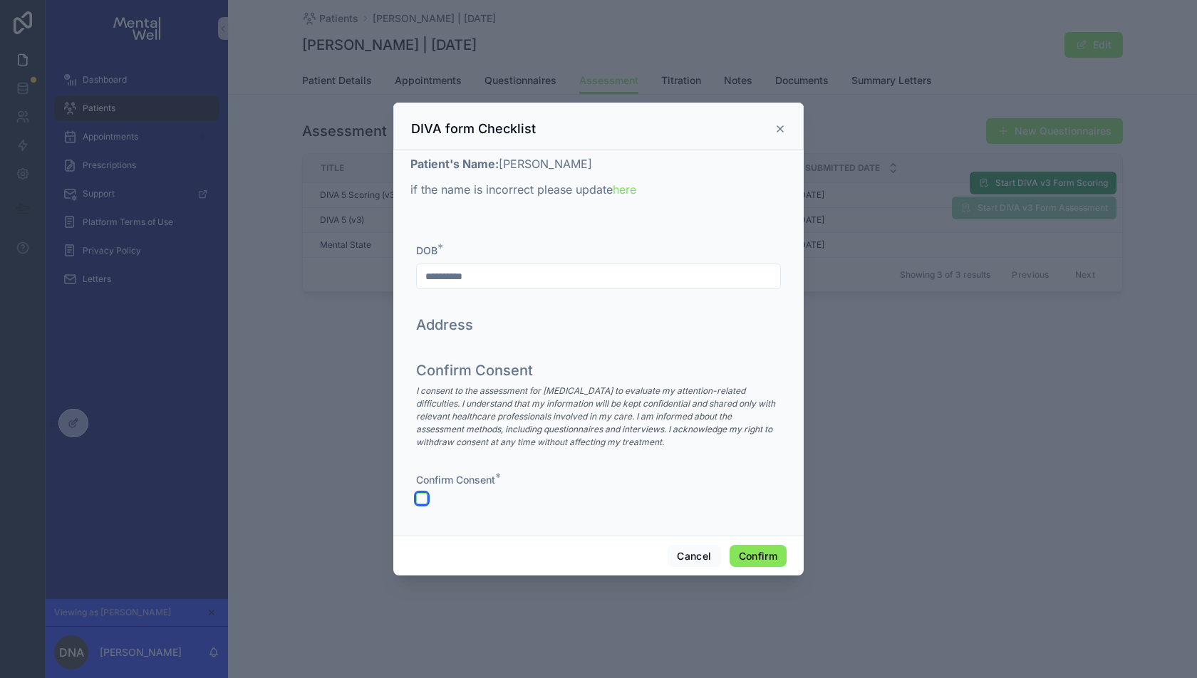
click at [420, 500] on button "button" at bounding box center [421, 498] width 11 height 11
click at [742, 547] on button "Confirm" at bounding box center [758, 556] width 57 height 23
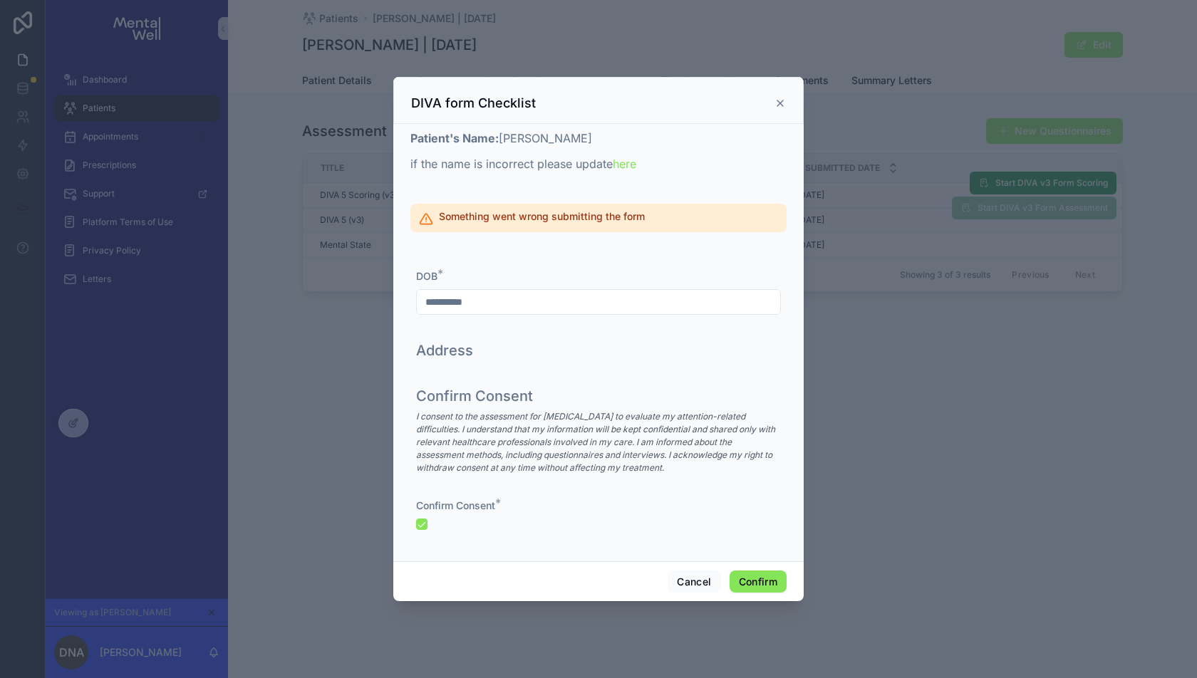
click at [771, 101] on div "DIVA form Checklist" at bounding box center [598, 103] width 375 height 17
click at [777, 102] on icon at bounding box center [780, 103] width 11 height 11
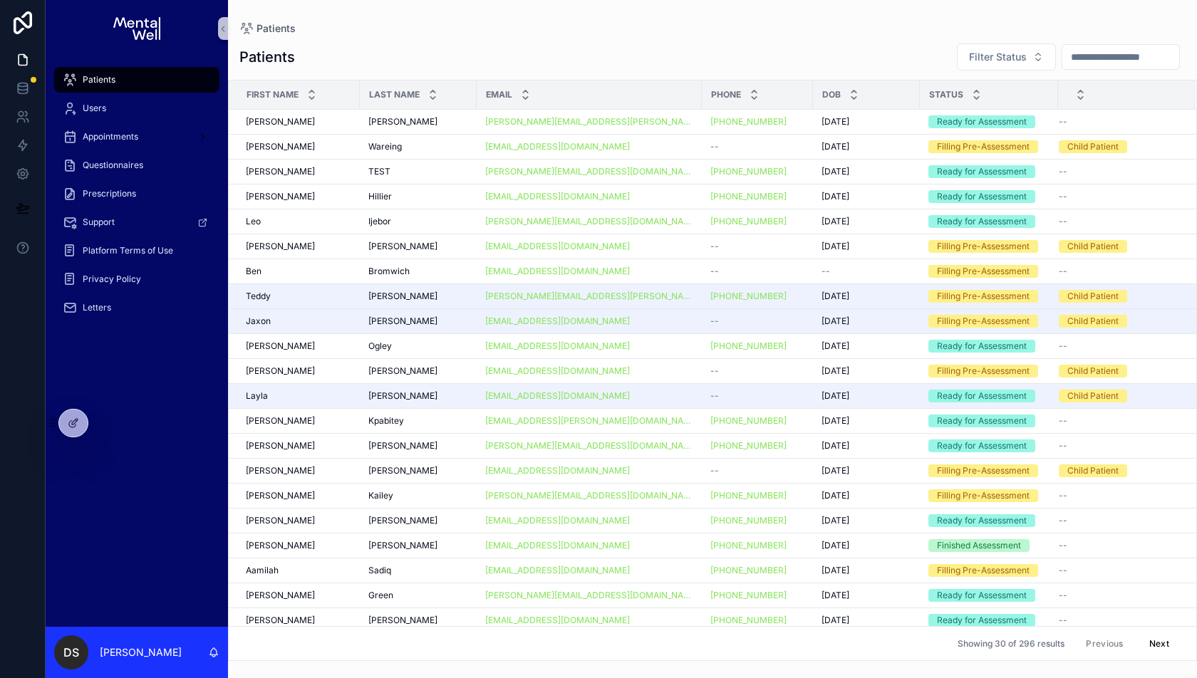
click at [1070, 64] on input "scrollable content" at bounding box center [1120, 57] width 117 height 20
type input "*******"
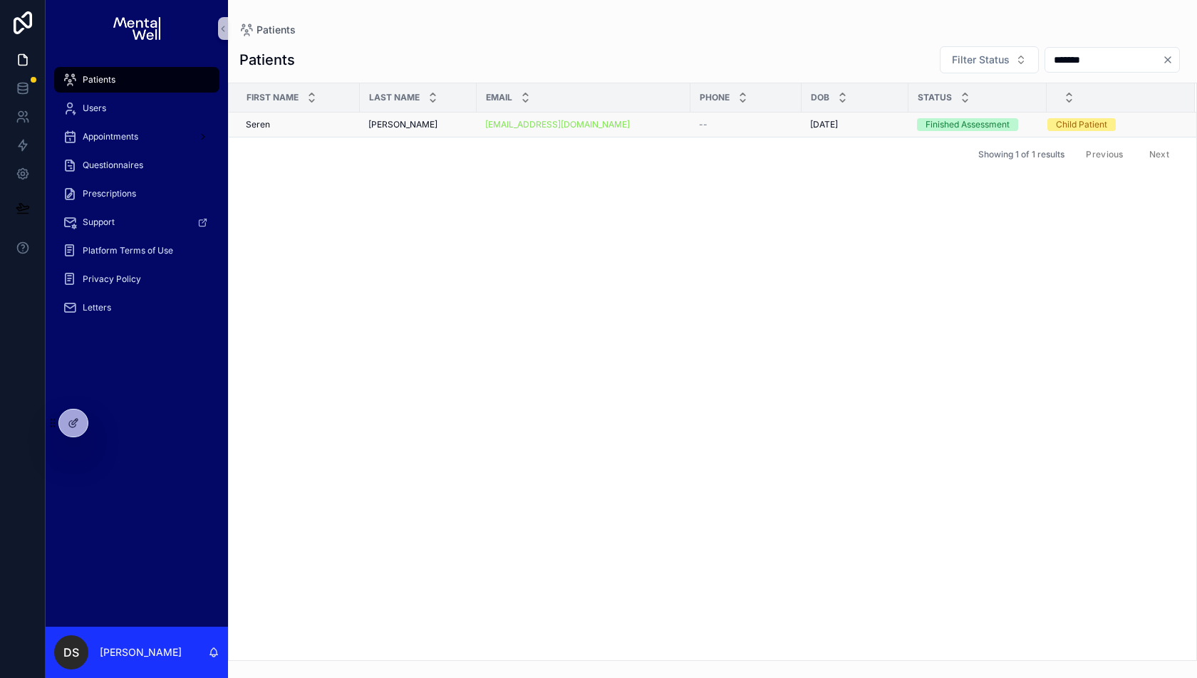
click at [302, 126] on div "Seren Seren" at bounding box center [298, 124] width 105 height 11
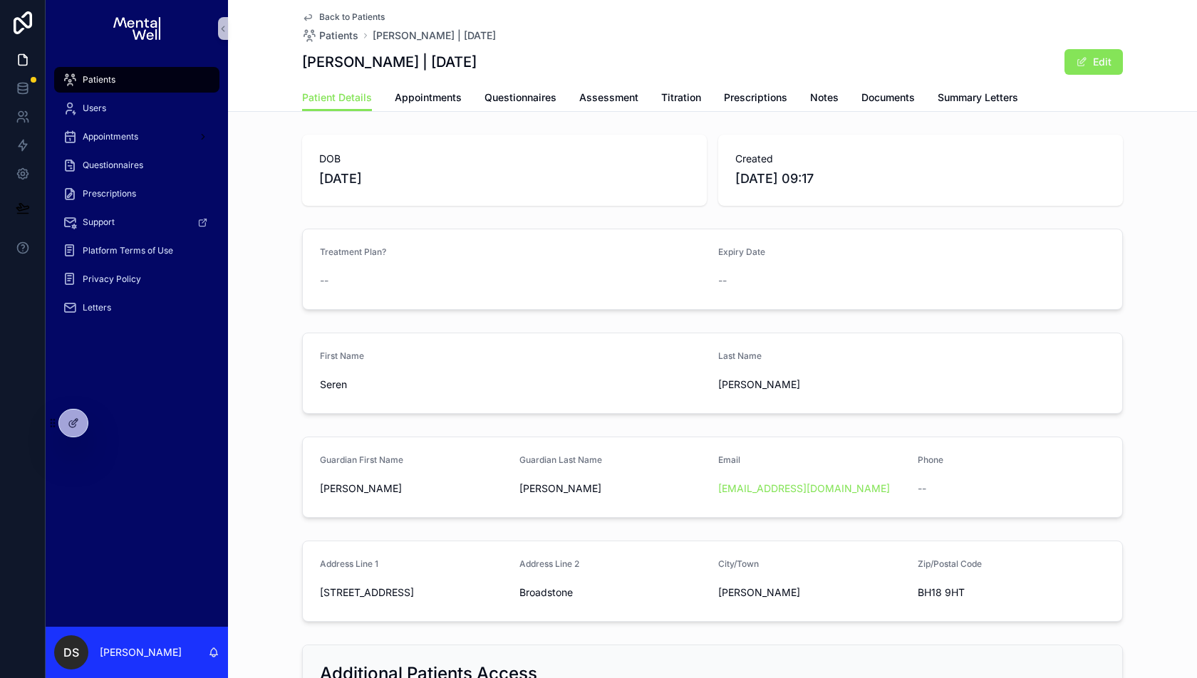
drag, startPoint x: 400, startPoint y: 170, endPoint x: 296, endPoint y: 170, distance: 104.7
click at [296, 170] on div "DOB 22/09/2013 Created 21/08/2025 09:17" at bounding box center [712, 170] width 969 height 83
click at [597, 95] on span "Assessment" at bounding box center [608, 97] width 59 height 14
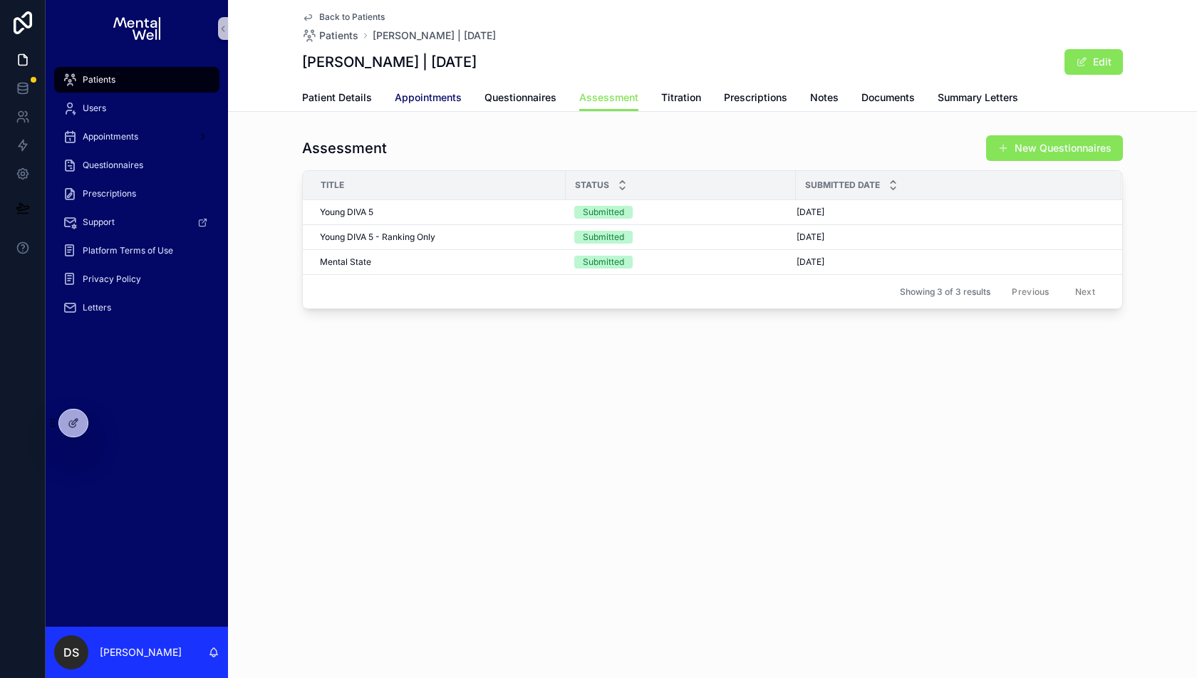
click at [401, 90] on span "Appointments" at bounding box center [428, 97] width 67 height 14
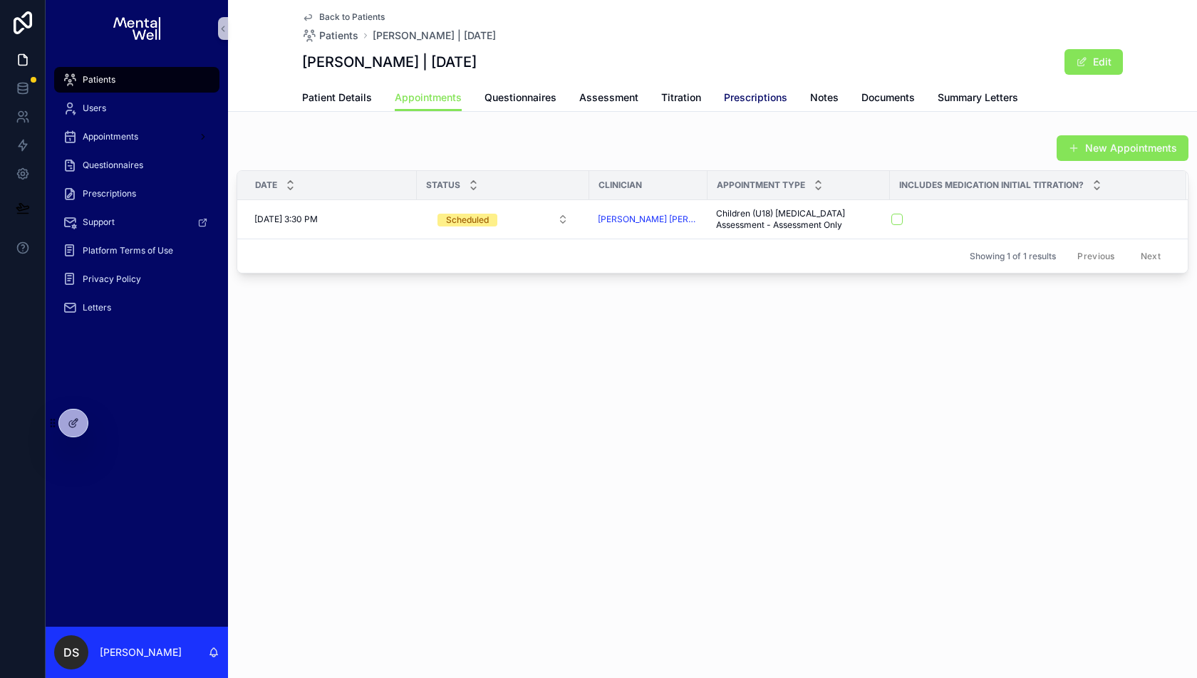
click at [757, 95] on span "Prescriptions" at bounding box center [755, 97] width 63 height 14
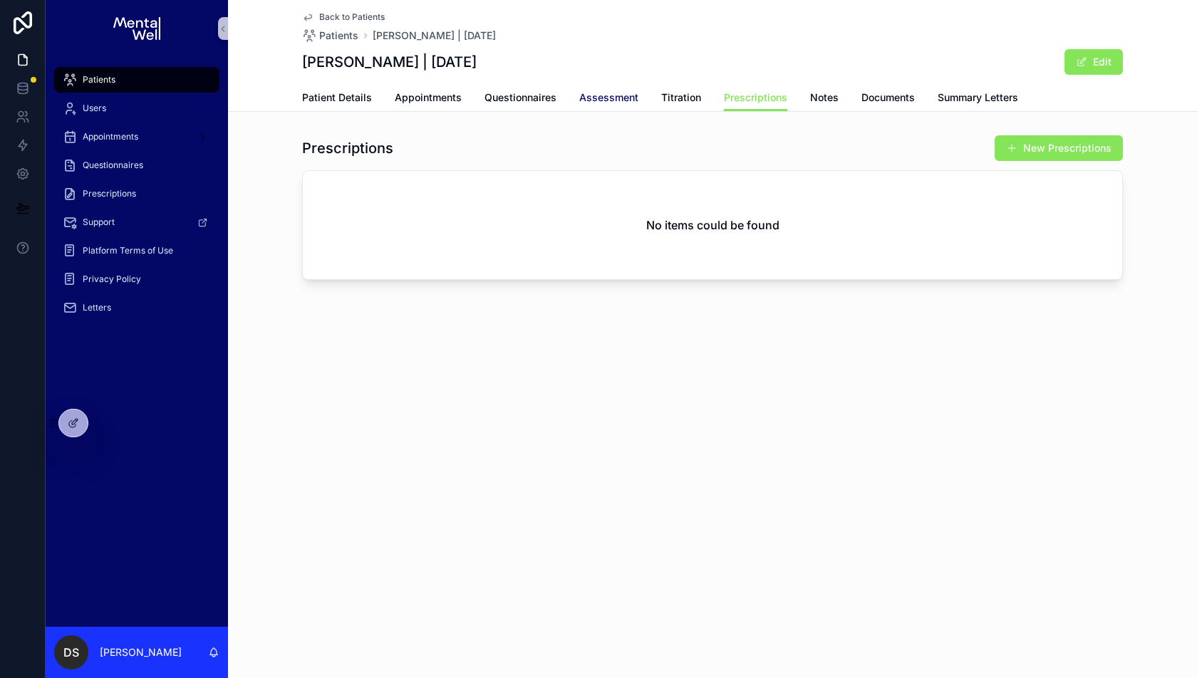
click at [601, 95] on span "Assessment" at bounding box center [608, 97] width 59 height 14
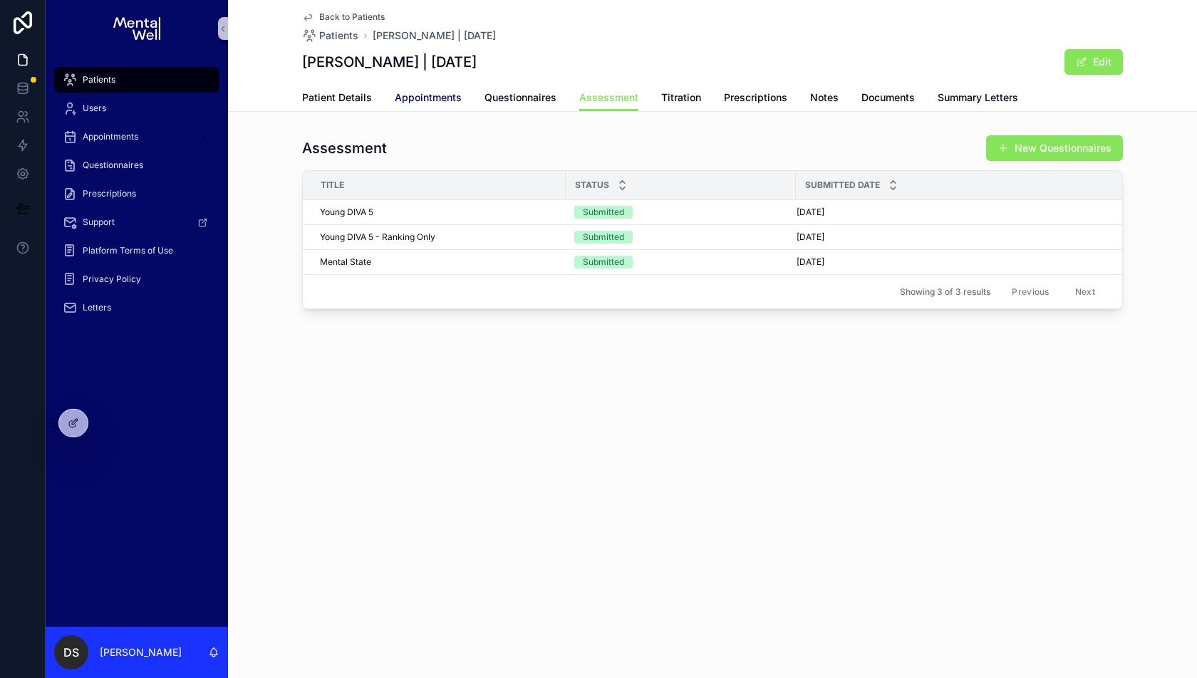
click at [421, 103] on span "Appointments" at bounding box center [428, 97] width 67 height 14
